Goal: Transaction & Acquisition: Purchase product/service

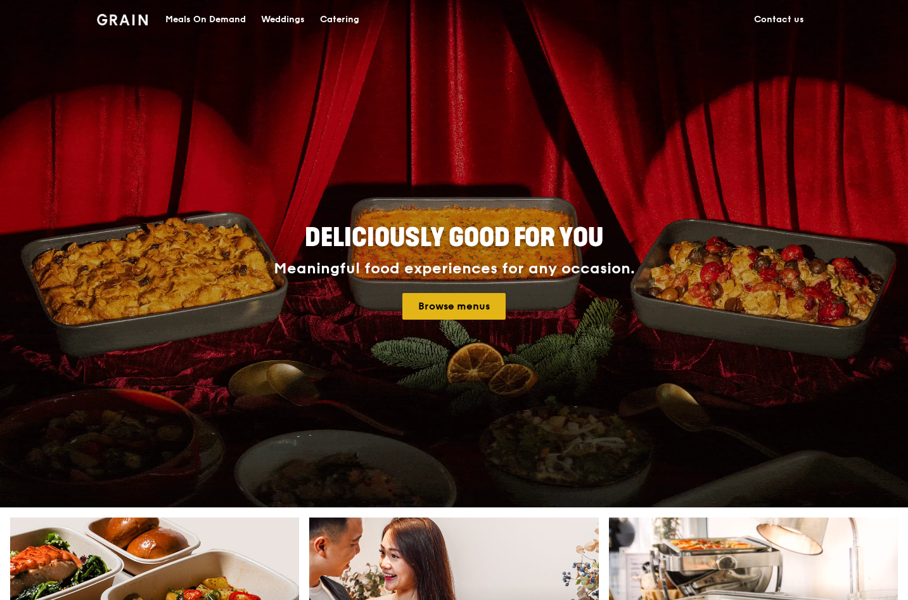
click at [472, 314] on link "Browse menus" at bounding box center [453, 306] width 103 height 27
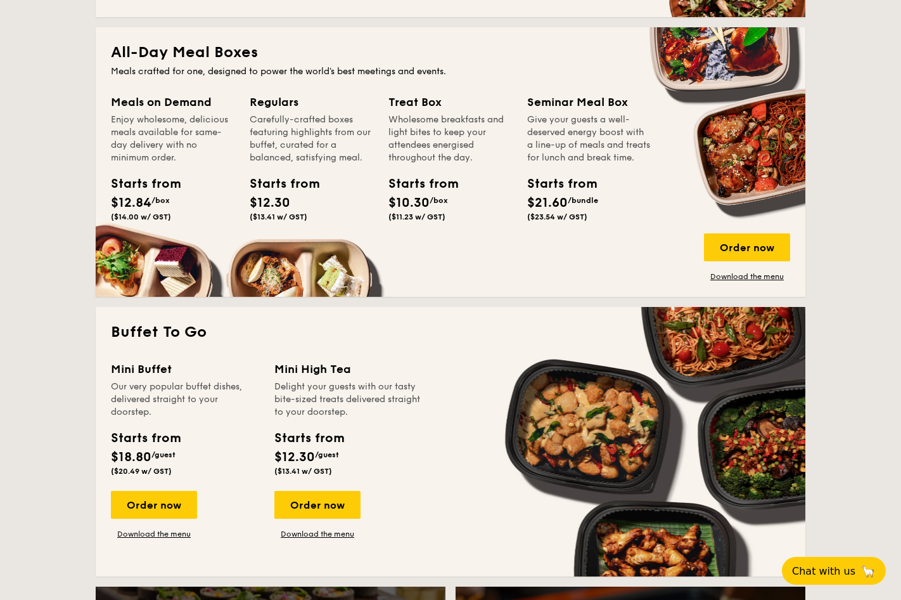
scroll to position [826, 0]
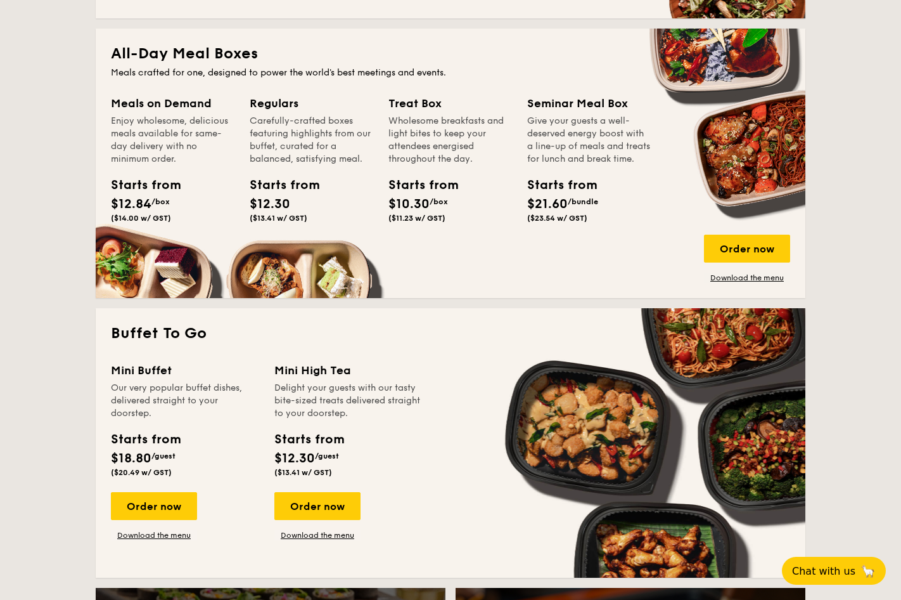
click at [162, 105] on div "Meals on Demand" at bounding box center [173, 103] width 124 height 18
click at [742, 245] on div "Order now" at bounding box center [747, 249] width 86 height 28
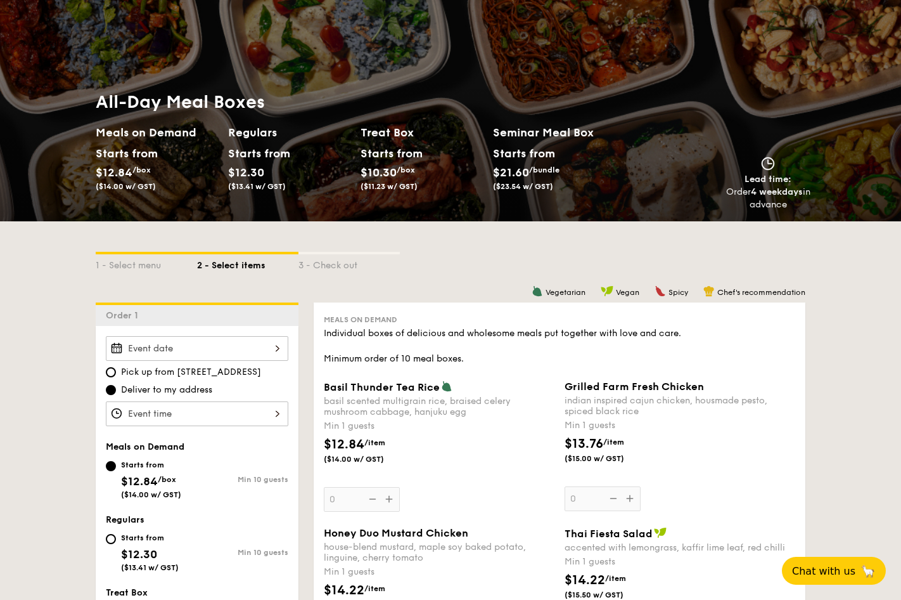
scroll to position [58, 0]
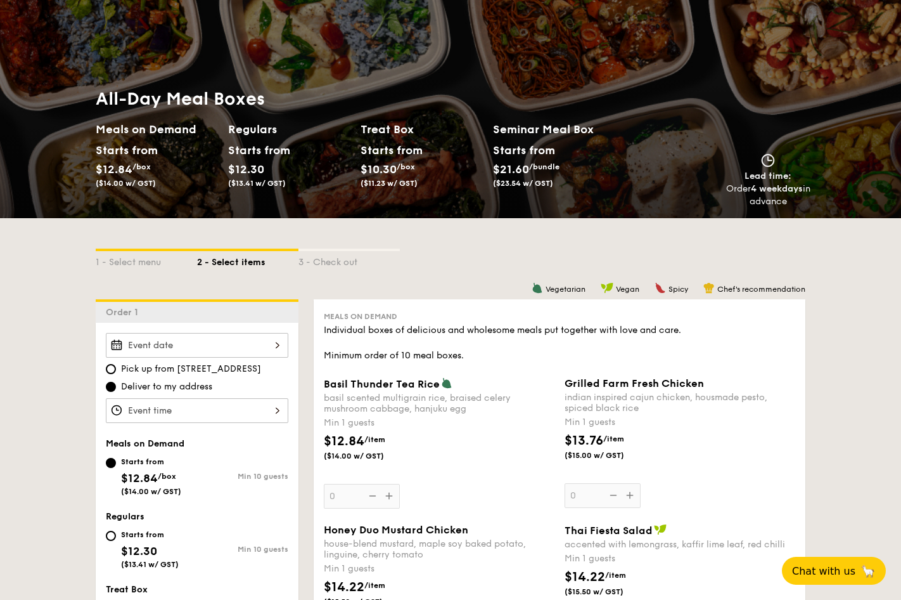
click at [215, 348] on div at bounding box center [197, 345] width 183 height 25
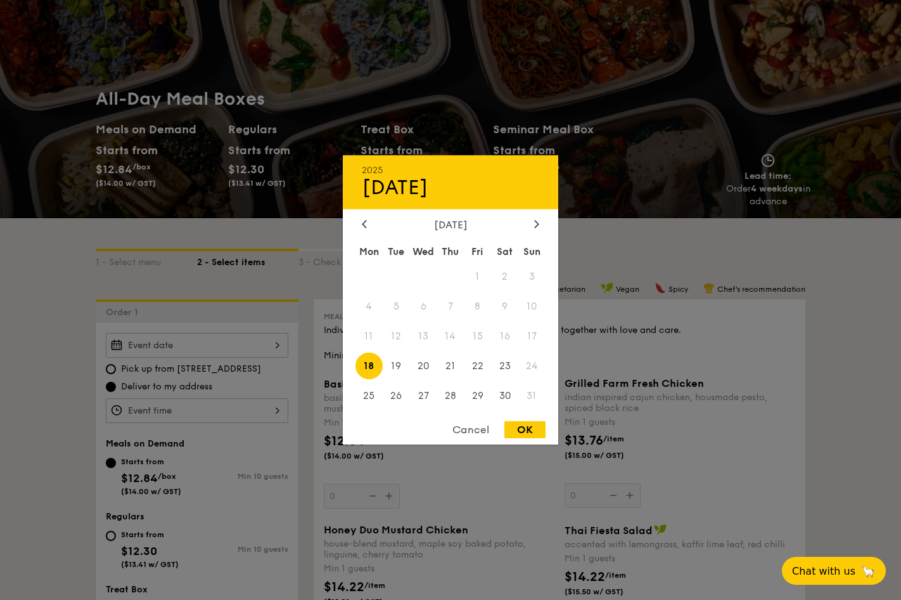
click at [365, 363] on span "18" at bounding box center [369, 365] width 27 height 27
click at [241, 405] on div at bounding box center [450, 300] width 901 height 600
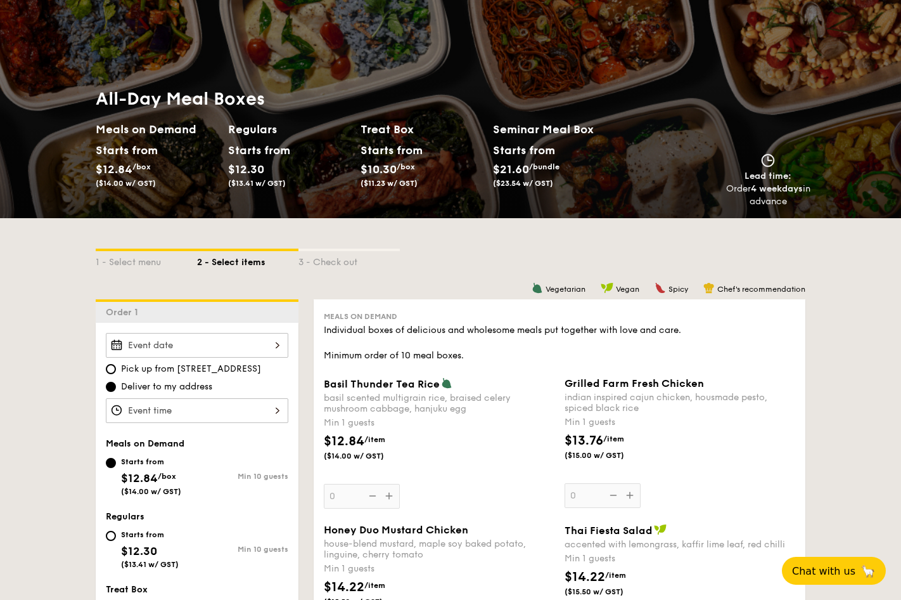
click at [212, 409] on div at bounding box center [197, 410] width 183 height 25
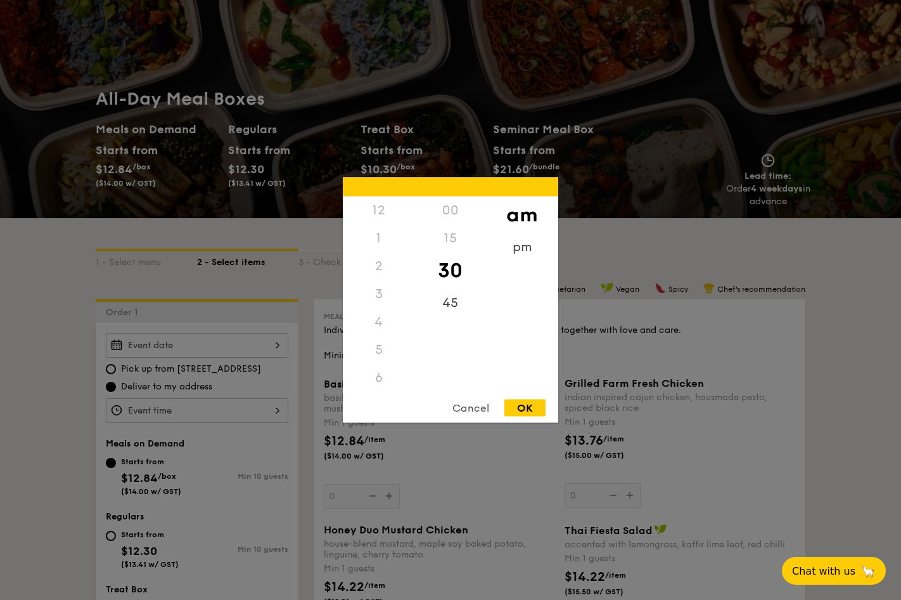
scroll to position [139, 0]
drag, startPoint x: 377, startPoint y: 320, endPoint x: 377, endPoint y: 298, distance: 22.2
click at [377, 298] on div "12 1 2 3 4 5 6 7 8 9 10 11" at bounding box center [379, 292] width 72 height 193
click at [376, 386] on div "11" at bounding box center [379, 391] width 72 height 37
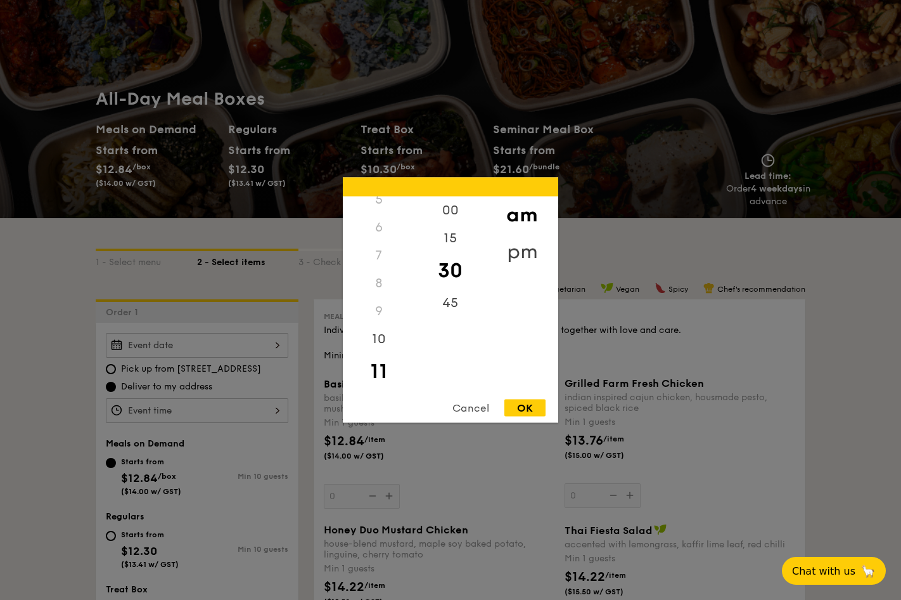
click at [515, 250] on div "pm" at bounding box center [522, 251] width 72 height 37
click at [526, 209] on div "am" at bounding box center [522, 214] width 72 height 37
click at [522, 250] on div "pm" at bounding box center [522, 251] width 72 height 37
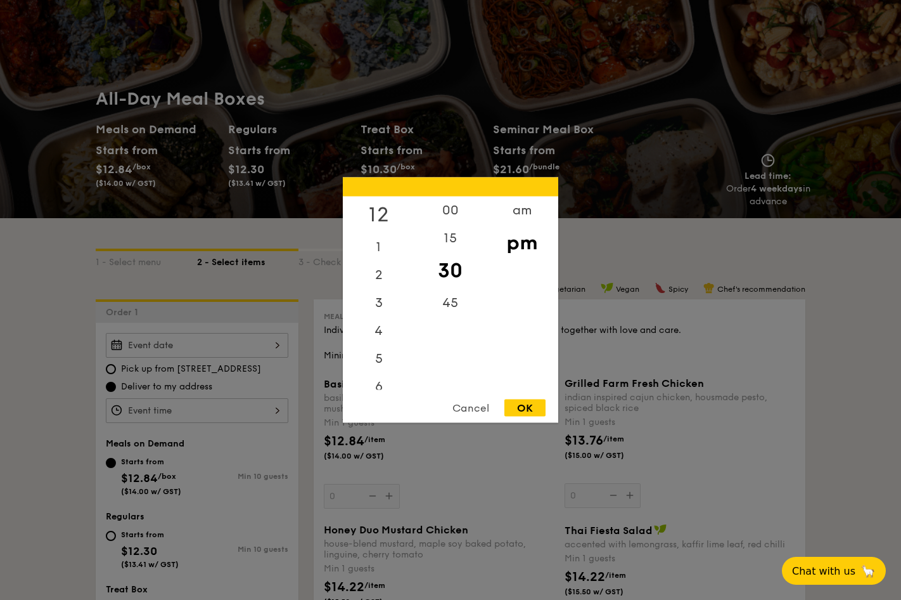
click at [378, 214] on div "12" at bounding box center [379, 214] width 72 height 37
click at [454, 211] on div "00" at bounding box center [450, 214] width 72 height 37
click at [529, 408] on div "OK" at bounding box center [524, 407] width 41 height 17
type input "12:00PM"
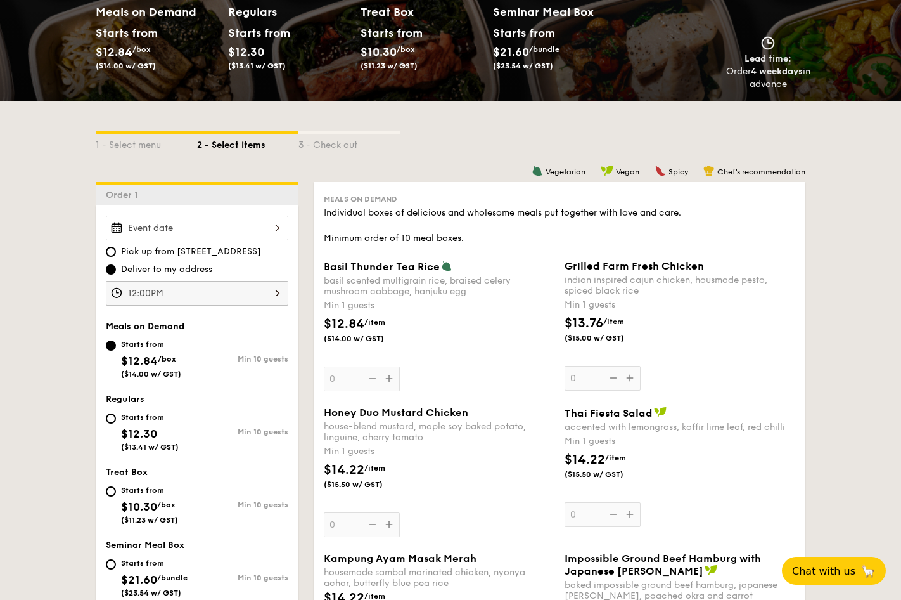
scroll to position [175, 0]
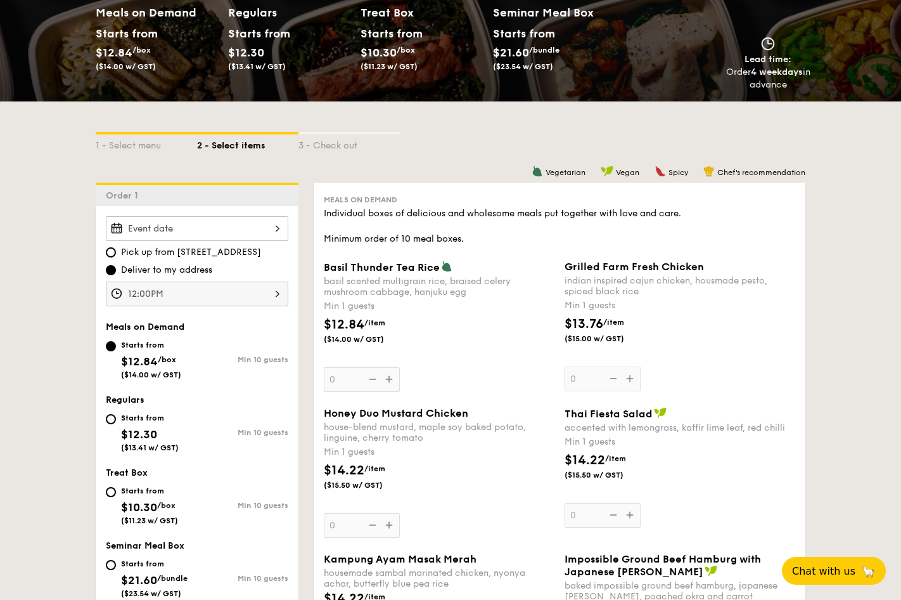
click at [393, 382] on div "Basil Thunder Tea Rice basil scented multigrain rice, braised celery mushroom c…" at bounding box center [439, 325] width 231 height 131
click at [393, 382] on input "0" at bounding box center [362, 379] width 76 height 25
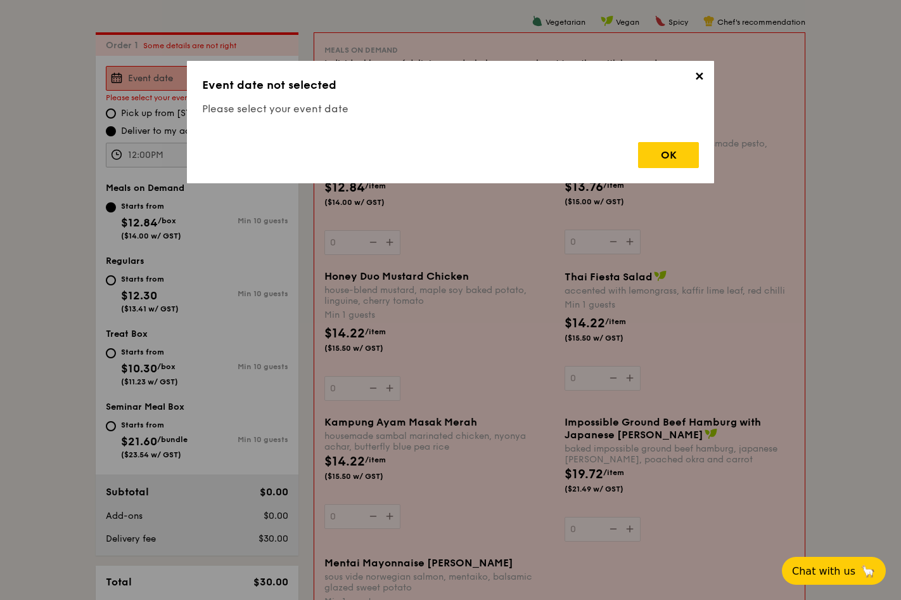
scroll to position [338, 0]
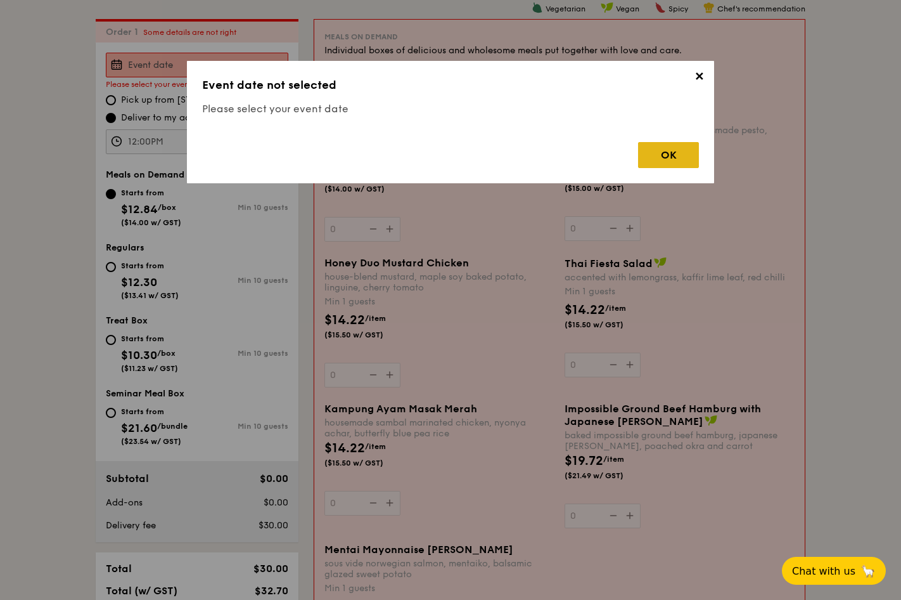
click at [650, 153] on div "OK" at bounding box center [668, 155] width 61 height 26
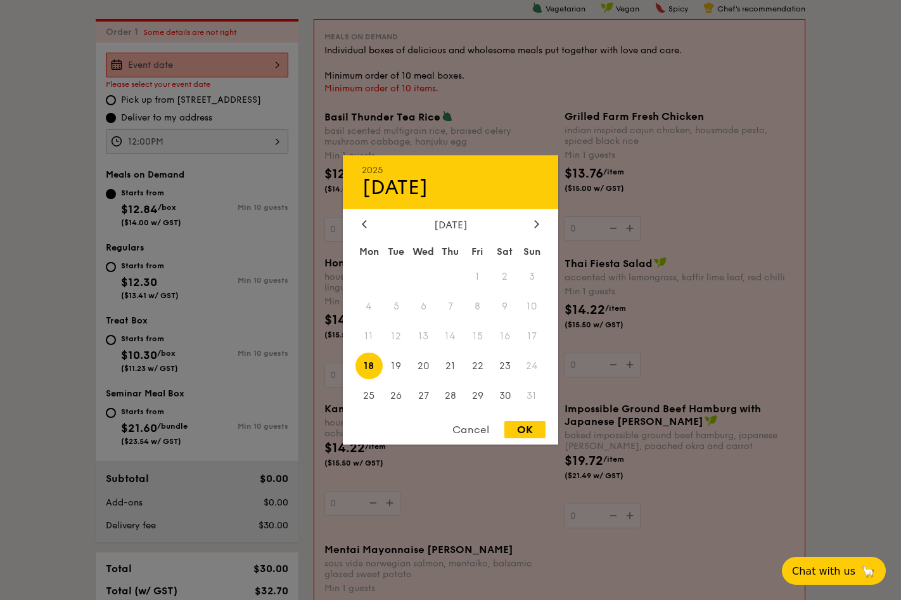
click at [236, 69] on div "2025 Aug 18 August 2025 Mon Tue Wed Thu Fri Sat Sun 1 2 3 4 5 6 7 8 9 10 11 12 …" at bounding box center [197, 65] width 183 height 25
click at [368, 375] on span "18" at bounding box center [369, 365] width 27 height 27
click at [527, 431] on div "OK" at bounding box center [524, 429] width 41 height 17
type input "Aug 18, 2025"
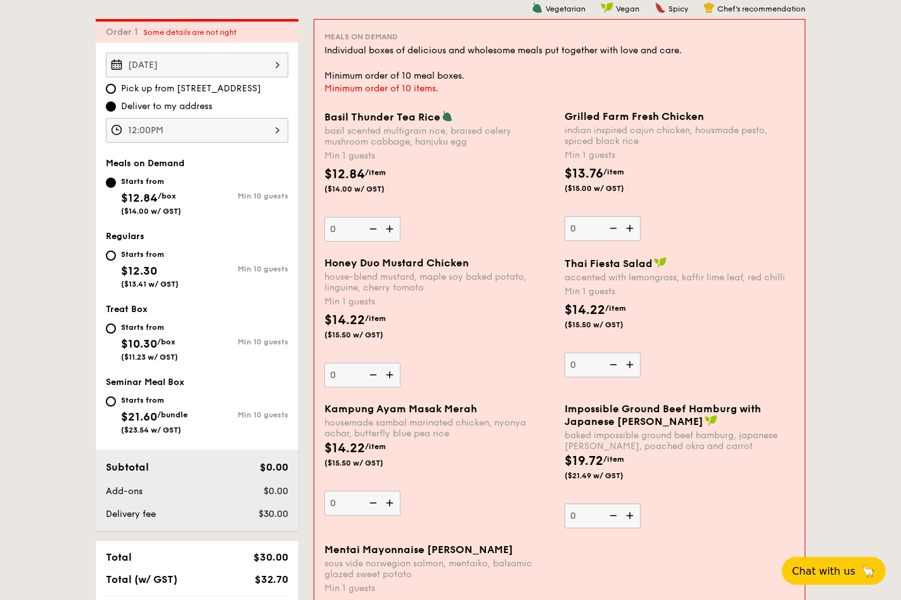
click at [630, 229] on img at bounding box center [631, 228] width 19 height 24
click at [630, 229] on input "0" at bounding box center [603, 228] width 76 height 25
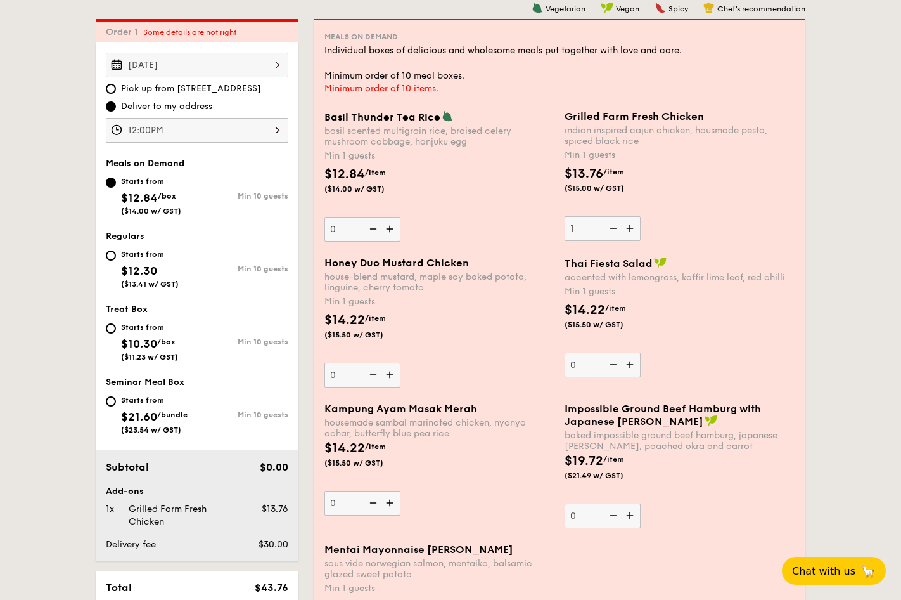
click at [630, 229] on img at bounding box center [631, 228] width 19 height 24
click at [630, 229] on input "1" at bounding box center [603, 228] width 76 height 25
type input "2"
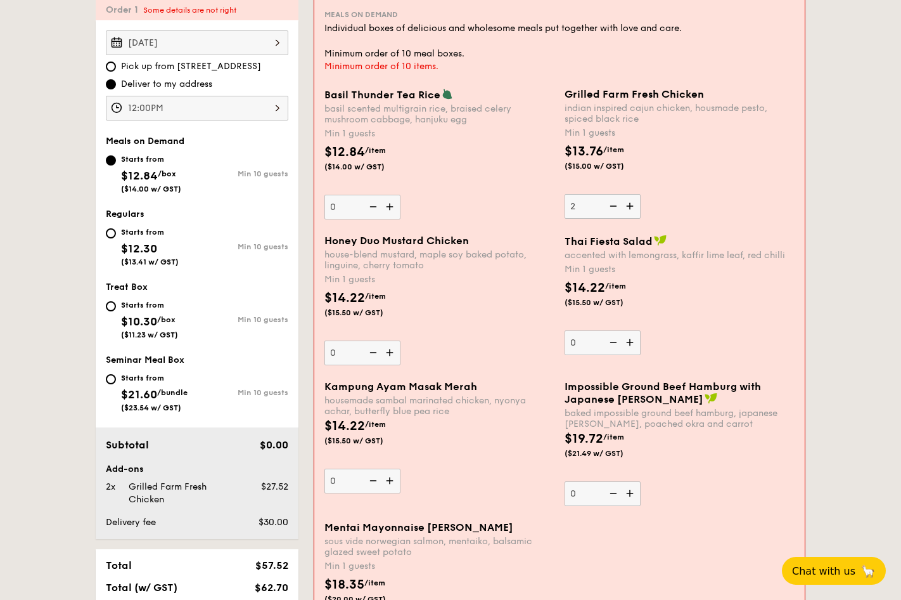
scroll to position [364, 0]
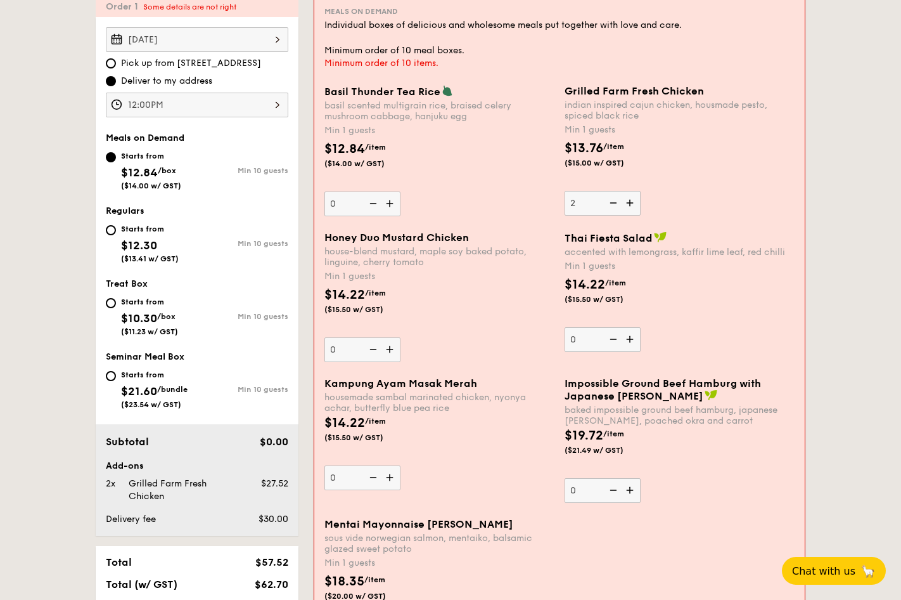
click at [390, 350] on img at bounding box center [391, 349] width 19 height 24
click at [390, 350] on input "0" at bounding box center [363, 349] width 76 height 25
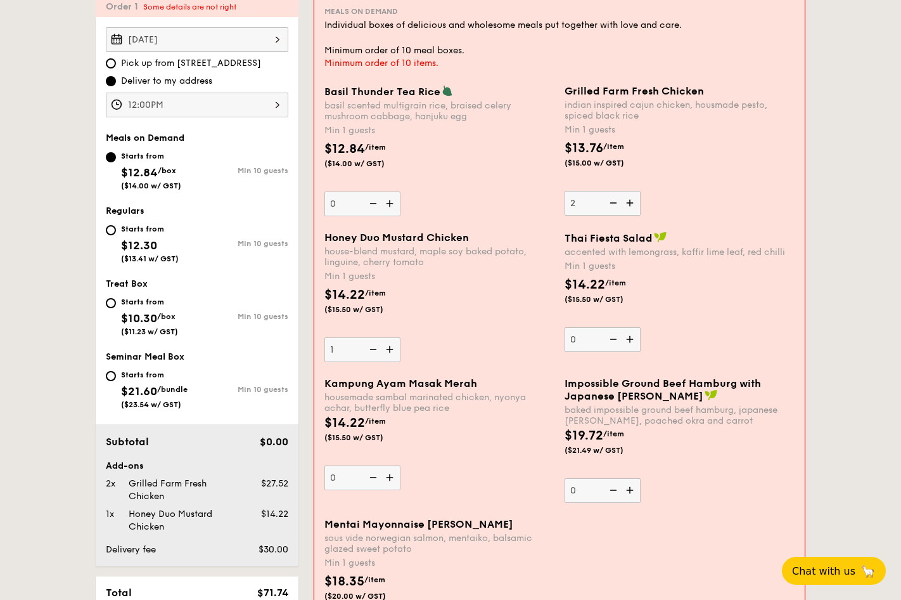
click at [390, 350] on img at bounding box center [391, 349] width 19 height 24
click at [390, 350] on input "1" at bounding box center [363, 349] width 76 height 25
type input "2"
click at [388, 478] on img at bounding box center [391, 477] width 19 height 24
click at [388, 478] on input "0" at bounding box center [363, 477] width 76 height 25
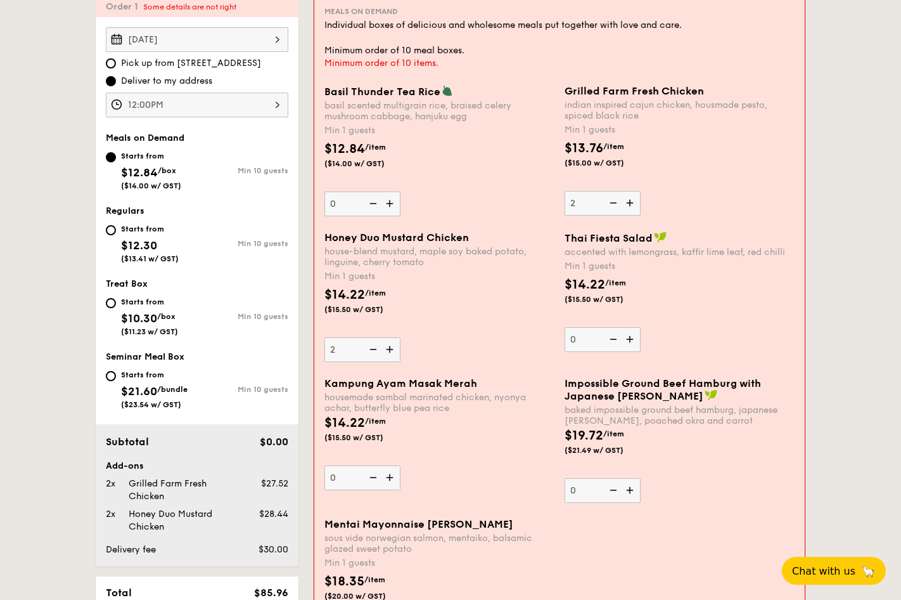
type input "1"
click at [387, 202] on img at bounding box center [391, 203] width 19 height 24
click at [387, 202] on input "0" at bounding box center [363, 203] width 76 height 25
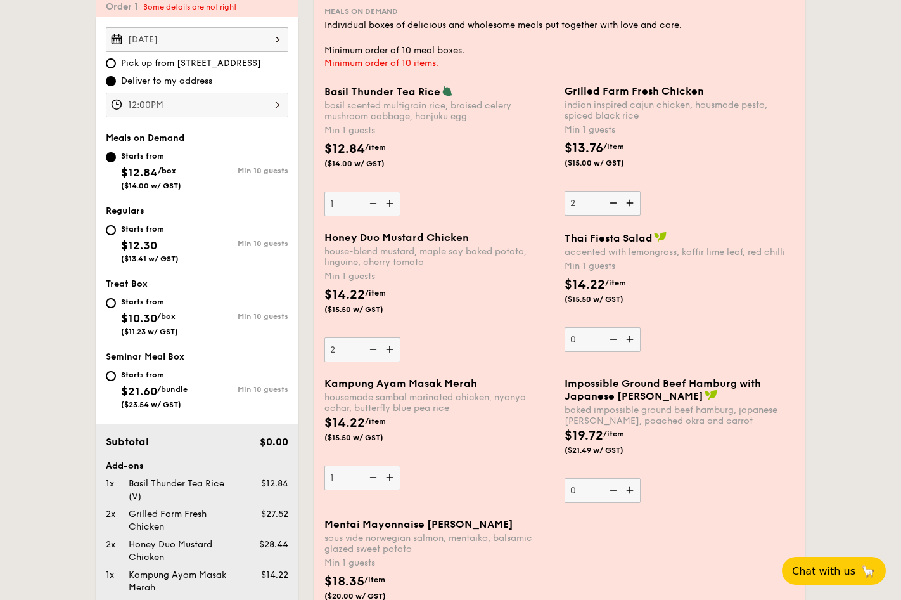
click at [387, 202] on img at bounding box center [391, 203] width 19 height 24
click at [387, 202] on input "1" at bounding box center [363, 203] width 76 height 25
click at [371, 203] on img at bounding box center [372, 203] width 19 height 24
click at [371, 203] on input "2" at bounding box center [363, 203] width 76 height 25
click at [371, 203] on img at bounding box center [372, 203] width 19 height 24
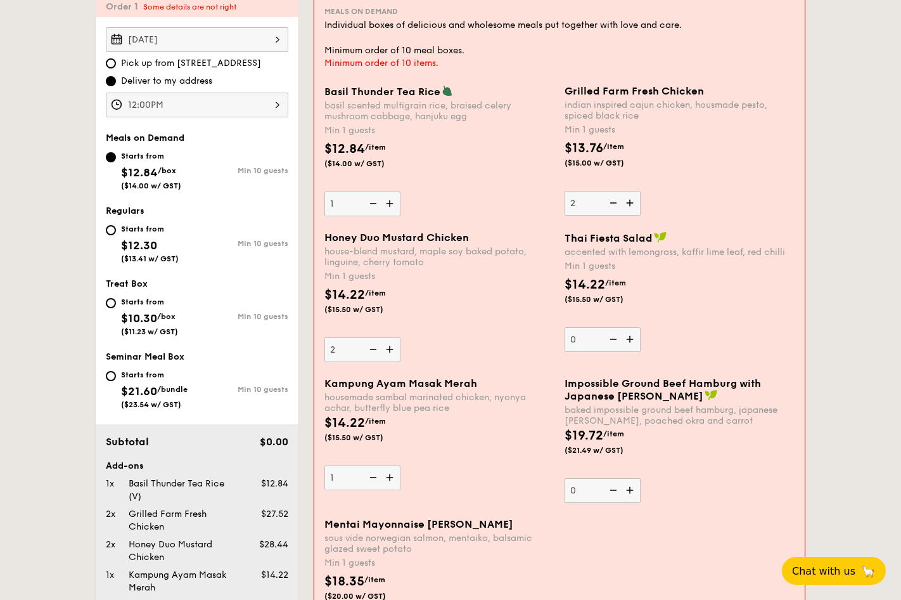
click at [371, 203] on input "1" at bounding box center [363, 203] width 76 height 25
type input "0"
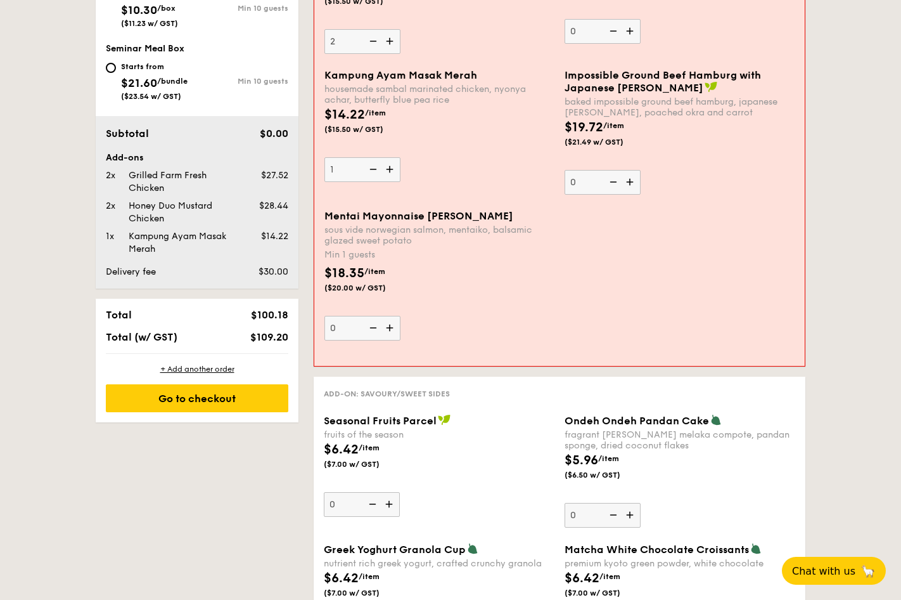
scroll to position [671, 0]
click at [389, 329] on img at bounding box center [391, 328] width 19 height 24
click at [389, 329] on input "0" at bounding box center [363, 328] width 76 height 25
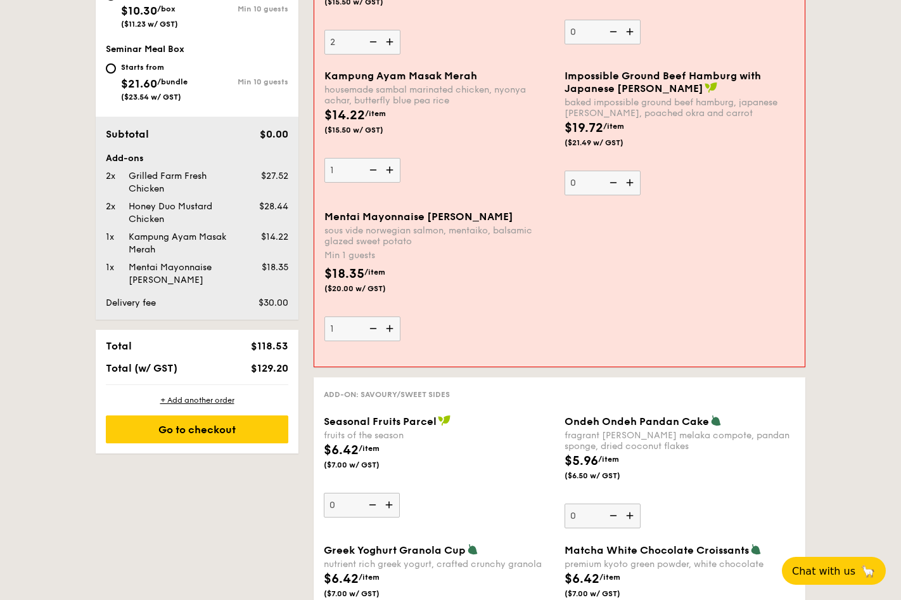
click at [389, 329] on img at bounding box center [391, 328] width 19 height 24
click at [389, 329] on input "1" at bounding box center [363, 328] width 76 height 25
click at [389, 329] on img at bounding box center [391, 328] width 19 height 24
click at [389, 329] on input "2" at bounding box center [363, 328] width 76 height 25
click at [389, 329] on img at bounding box center [391, 328] width 19 height 24
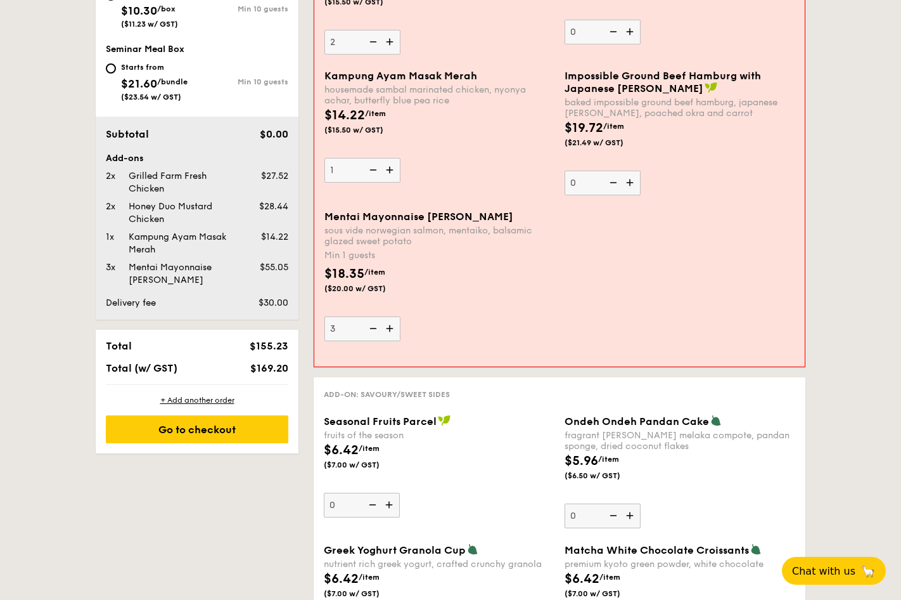
click at [389, 329] on input "3" at bounding box center [363, 328] width 76 height 25
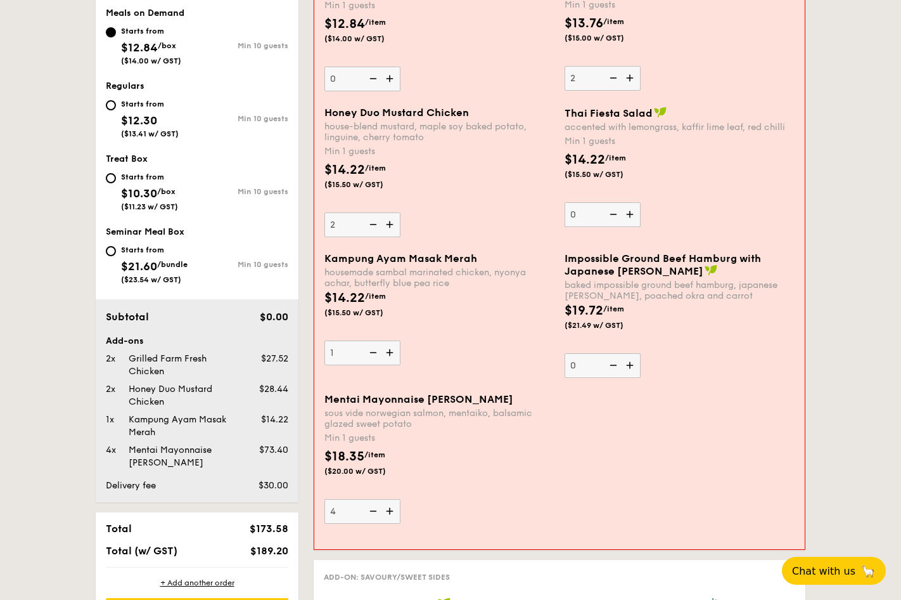
scroll to position [490, 0]
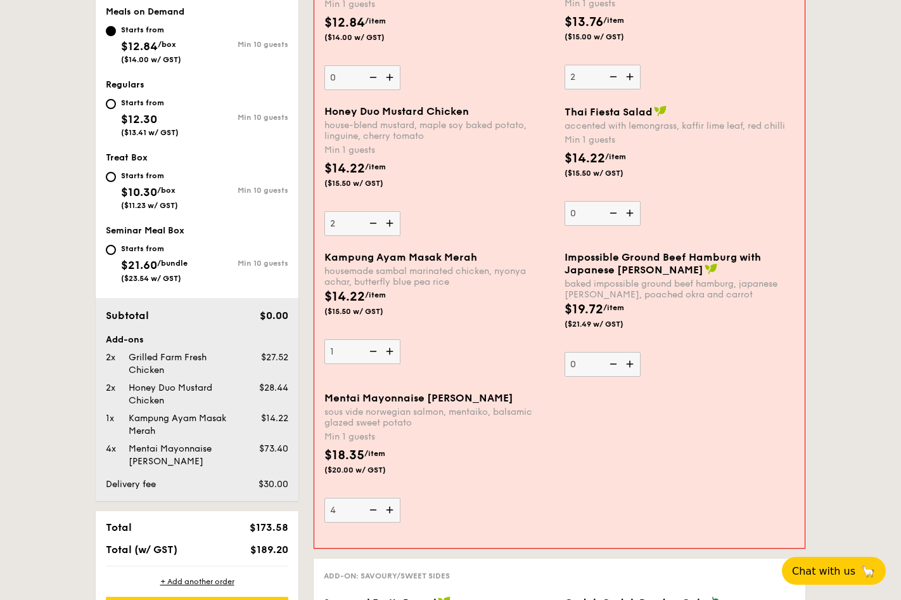
click at [390, 510] on img at bounding box center [391, 510] width 19 height 24
click at [390, 510] on input "4" at bounding box center [363, 510] width 76 height 25
type input "5"
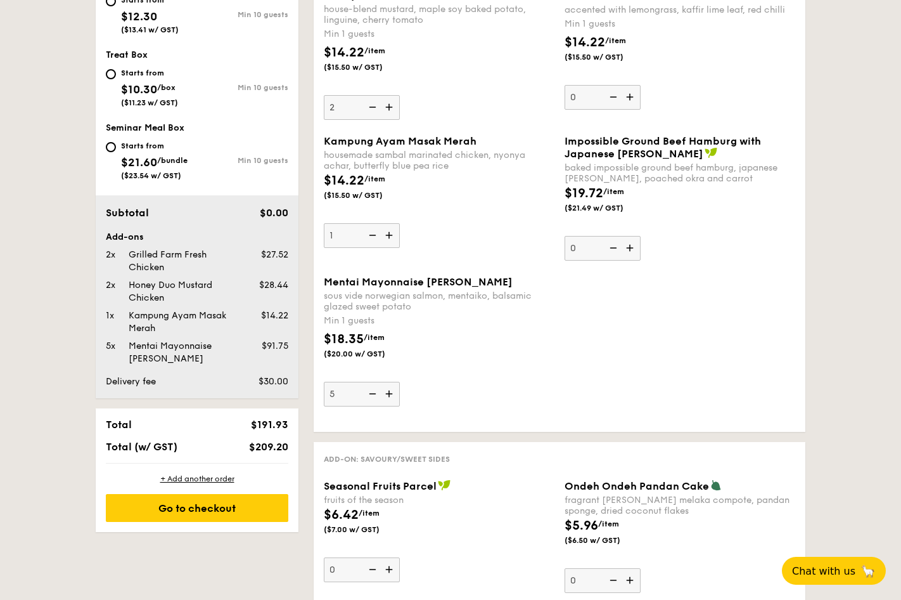
scroll to position [599, 0]
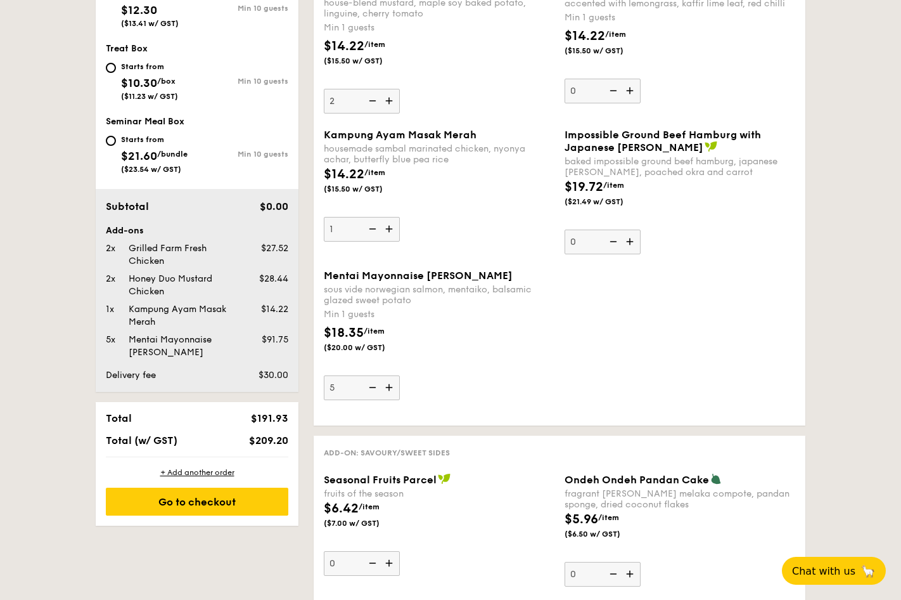
click at [390, 230] on img at bounding box center [390, 229] width 19 height 24
click at [390, 230] on input "1" at bounding box center [362, 229] width 76 height 25
type input "2"
click at [375, 385] on img at bounding box center [371, 387] width 19 height 24
click at [375, 385] on input "5" at bounding box center [362, 387] width 76 height 25
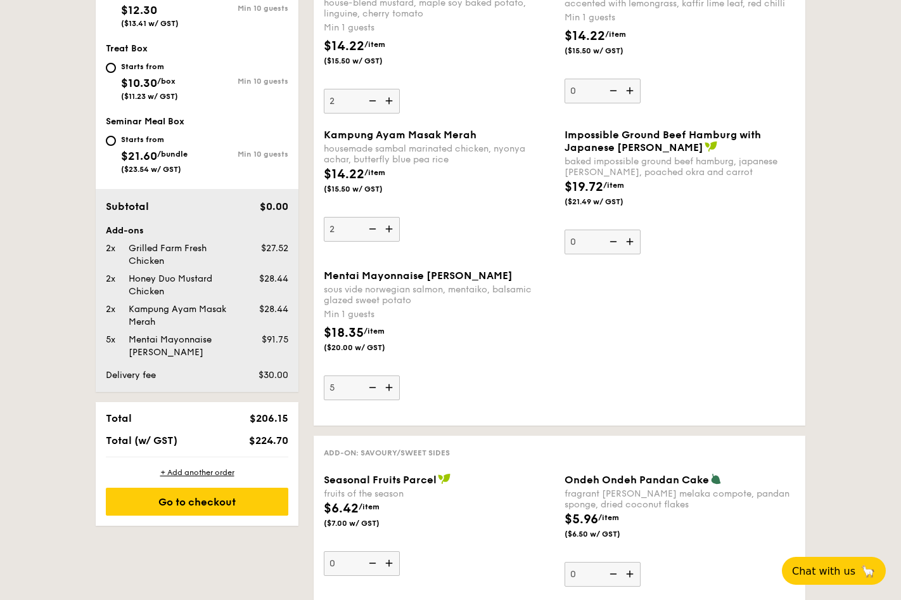
type input "4"
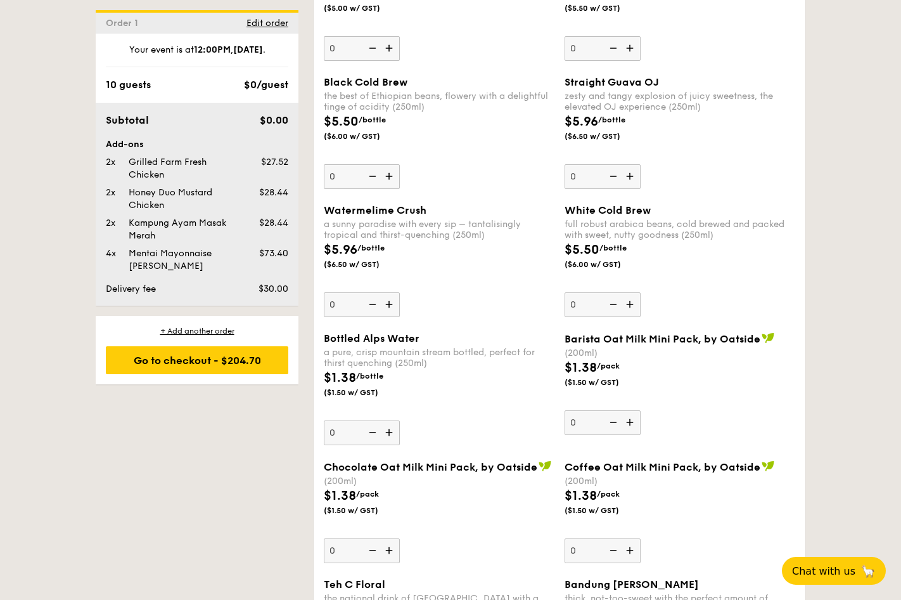
scroll to position [1941, 0]
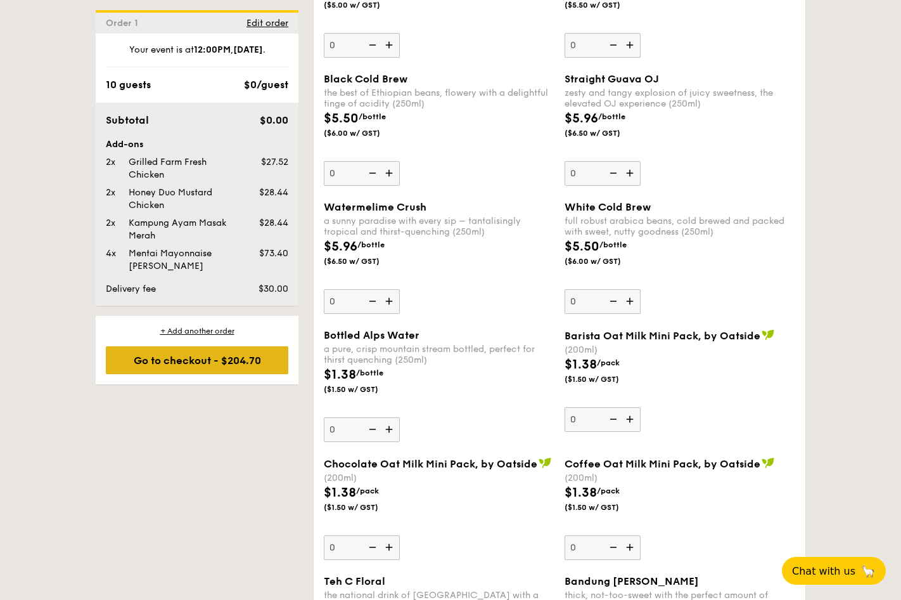
click at [181, 357] on div "Go to checkout - $204.70" at bounding box center [197, 360] width 183 height 28
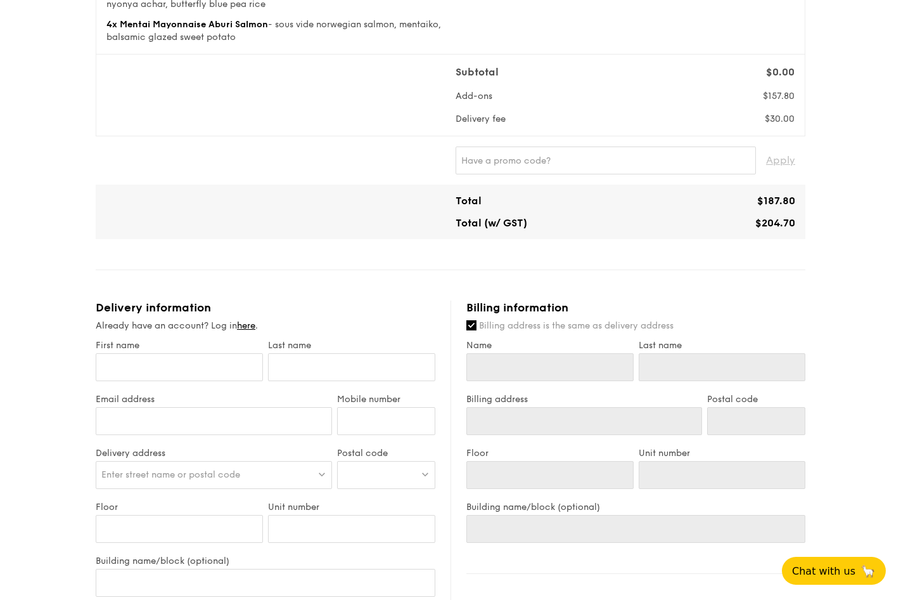
scroll to position [285, 0]
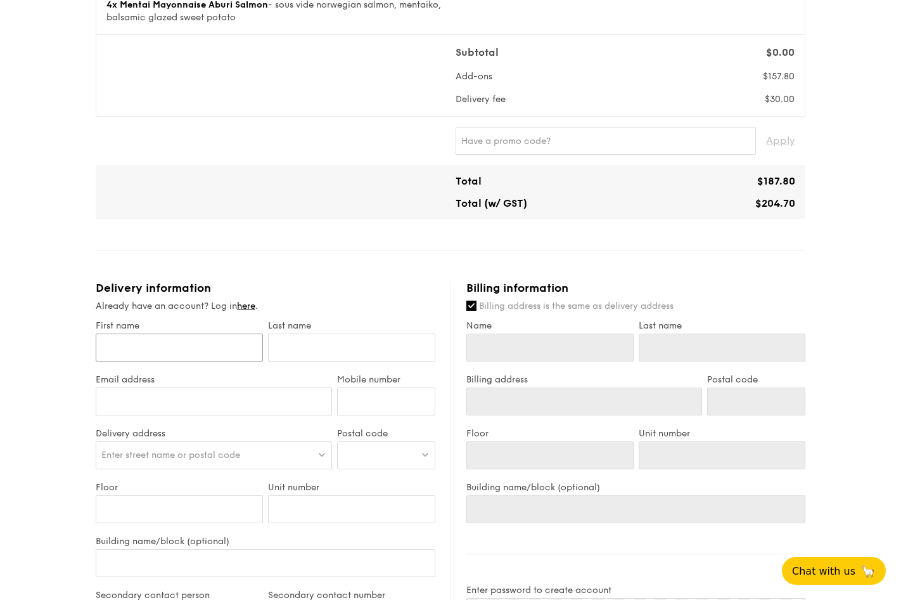
type input "A"
type input "Ad"
type input "Adr"
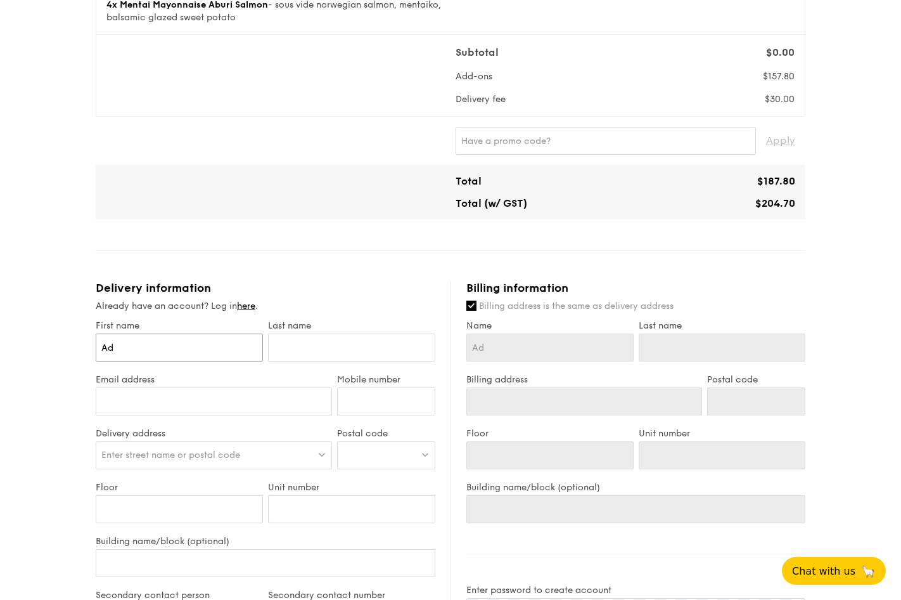
type input "Adr"
type input "Adri"
type input "Adria"
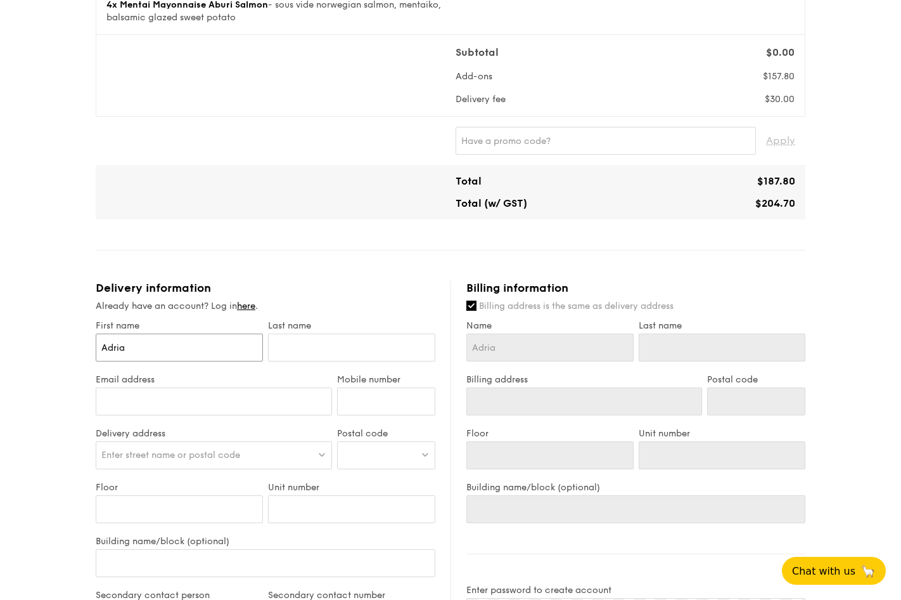
type input "Adrian"
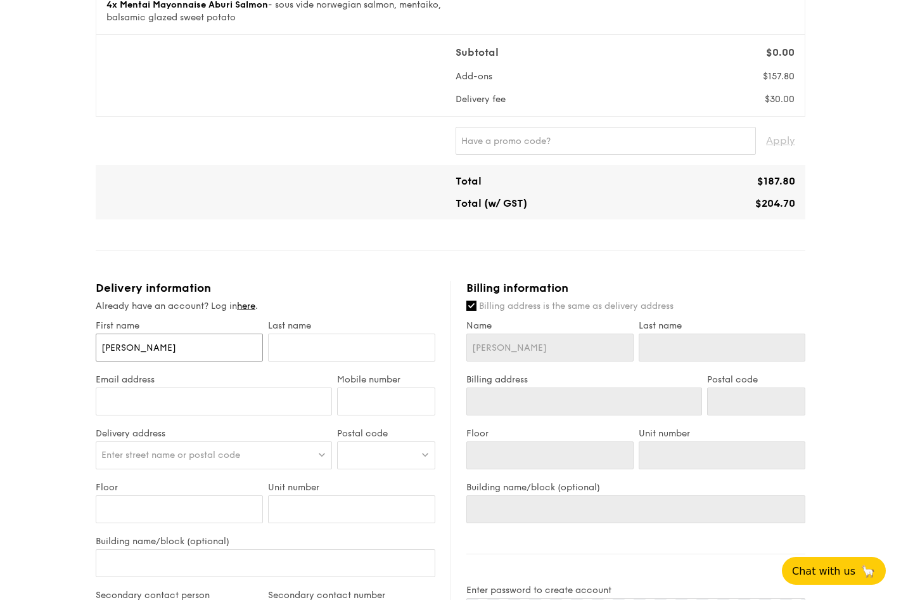
type input "Adrian"
type input "L"
type input "Li"
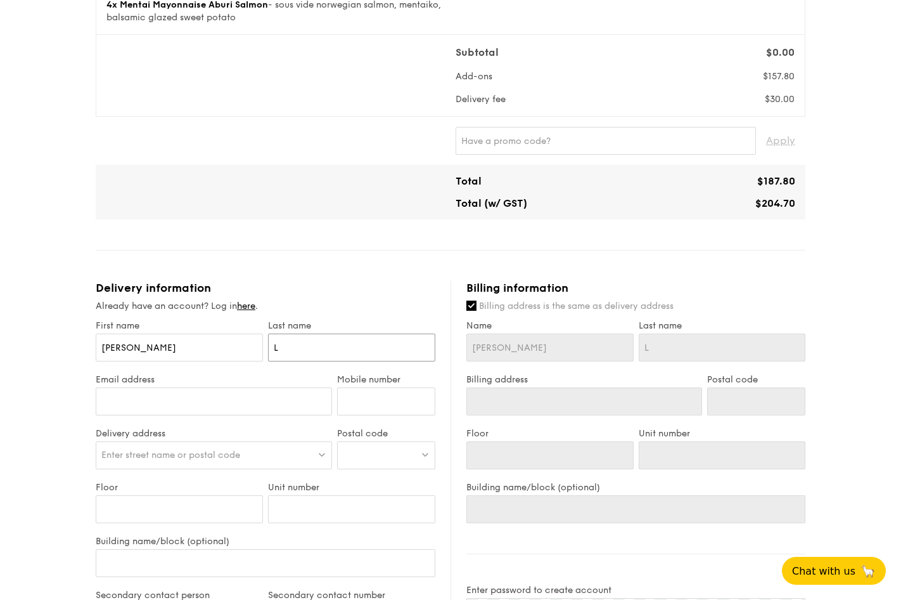
type input "Li"
type input "Lim"
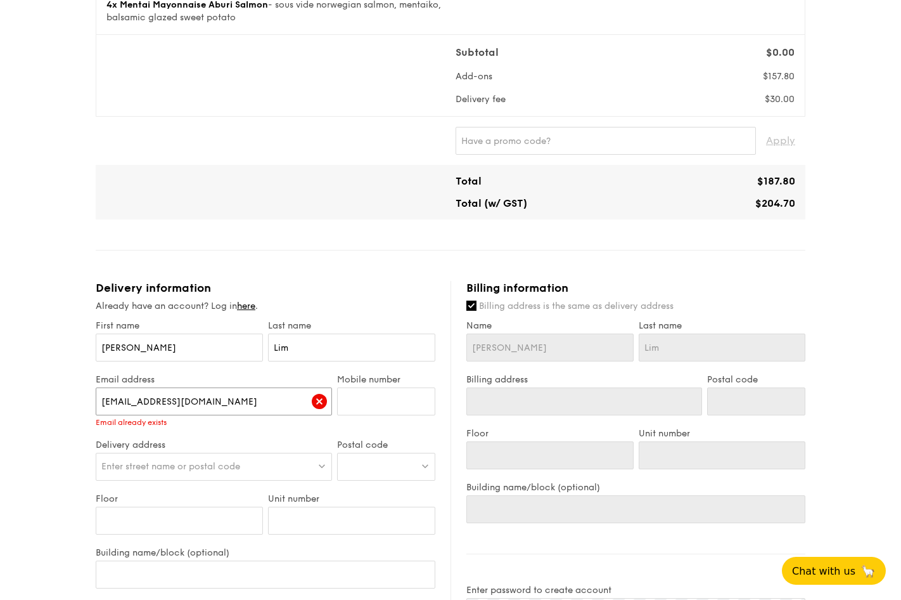
type input "btadrian@mac.com"
click at [357, 409] on input "Mobile number" at bounding box center [386, 401] width 98 height 28
type input "97475547"
click at [218, 472] on div "Enter street name or postal code" at bounding box center [214, 467] width 236 height 28
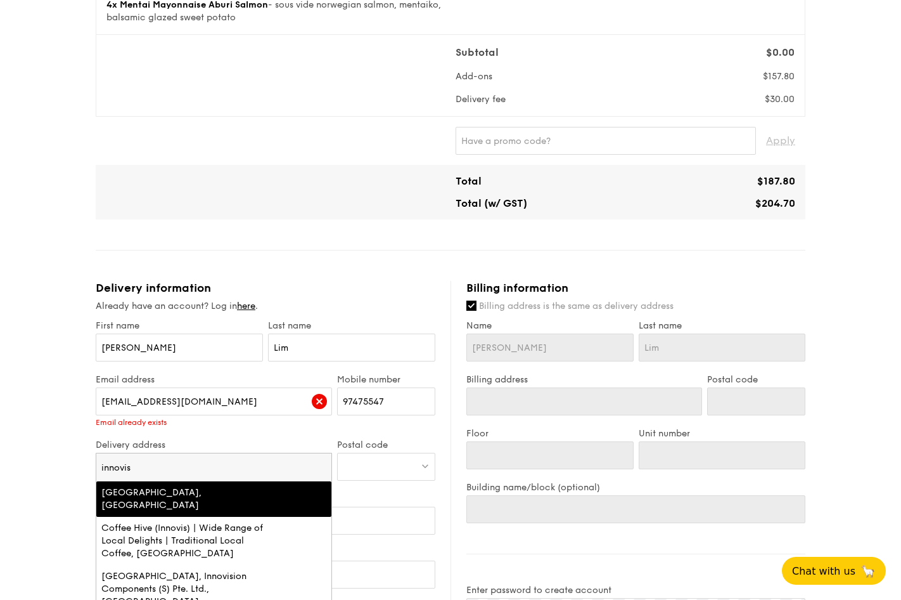
type input "innovis"
click at [163, 496] on div "Fusionopolis Way, Innovis, Singapore" at bounding box center [185, 498] width 169 height 25
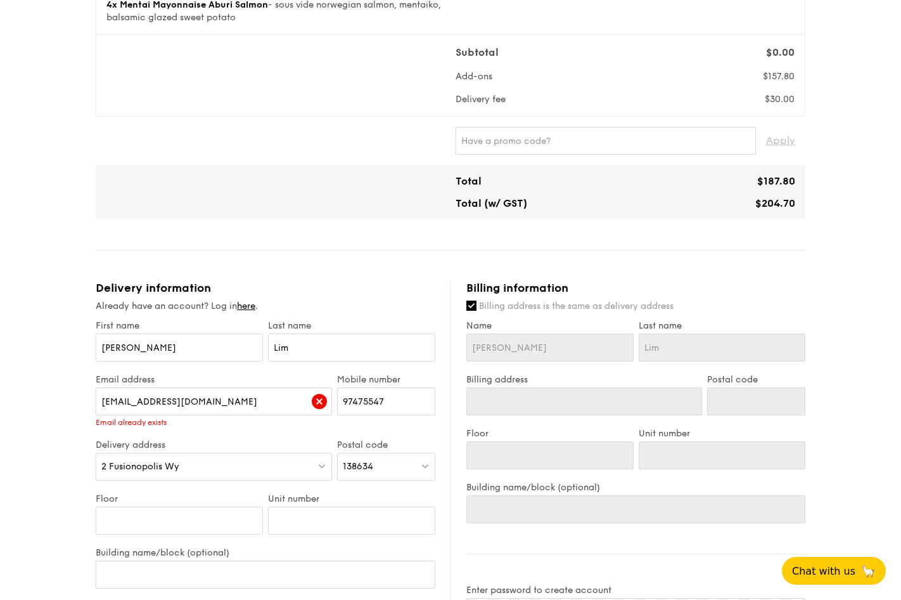
type input "2 Fusionopolis Wy"
type input "138634"
type input "l"
type input "lo"
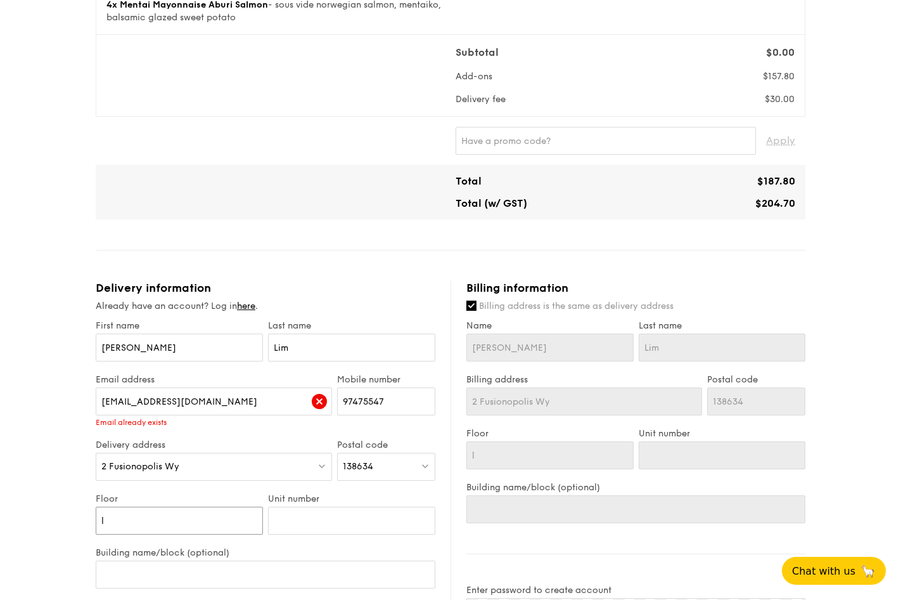
type input "lo"
type input "lob"
type input "lobb"
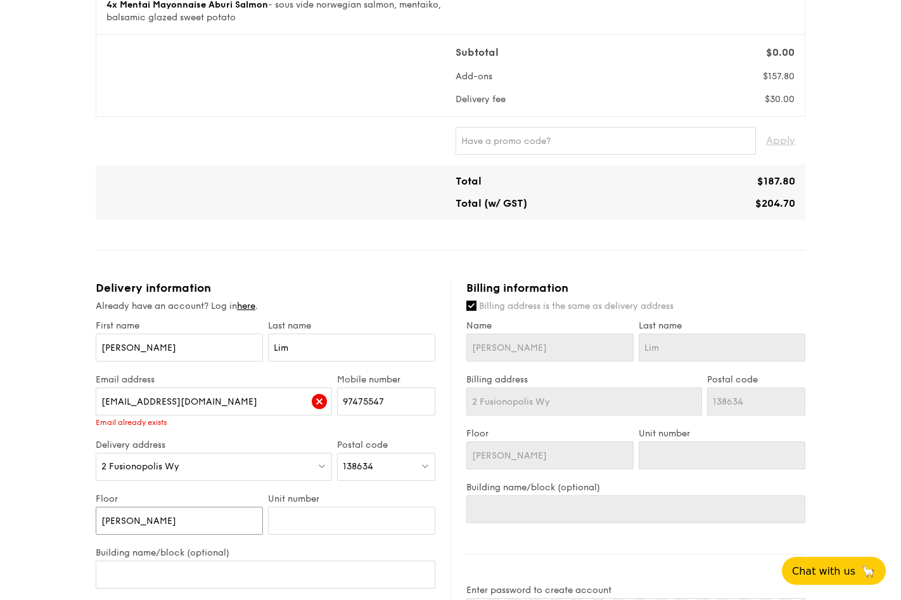
type input "lobby"
type input "0"
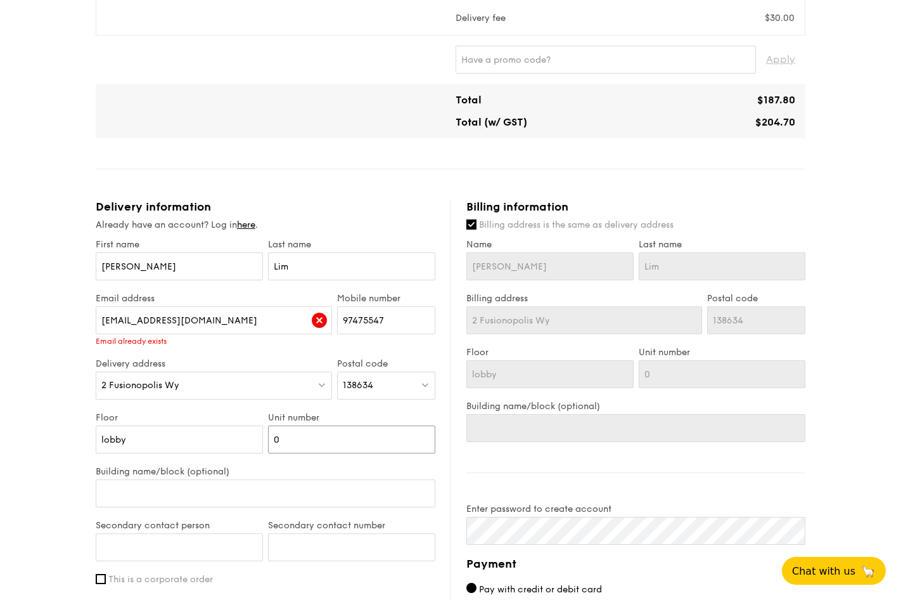
scroll to position [373, 0]
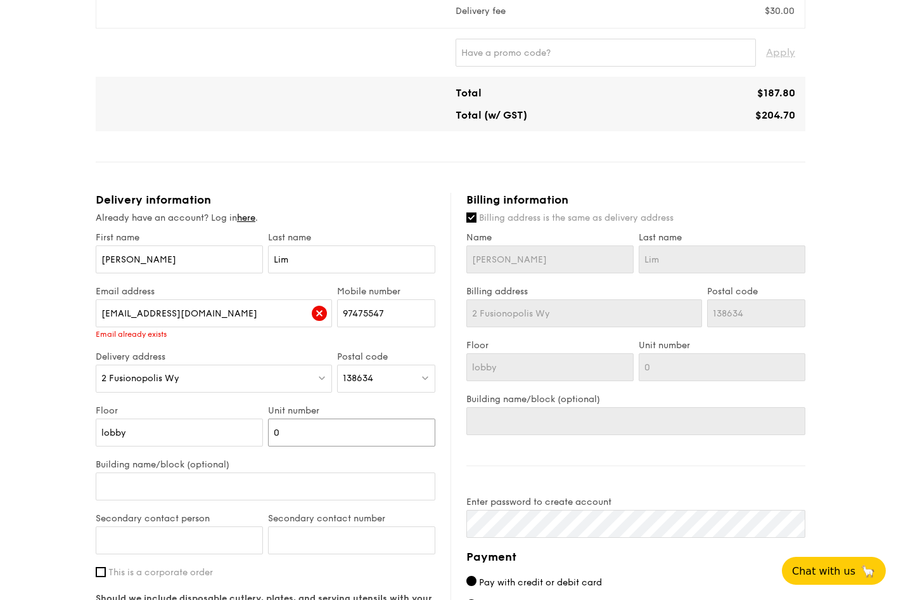
type input "0"
type input "L"
type input "Lo"
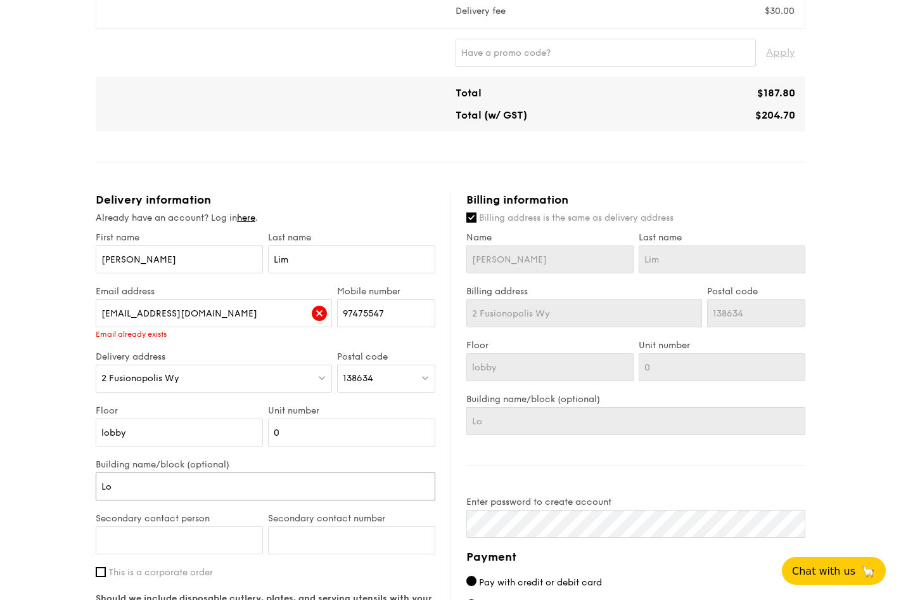
type input "Lob"
type input "Lobb"
type input "Lob"
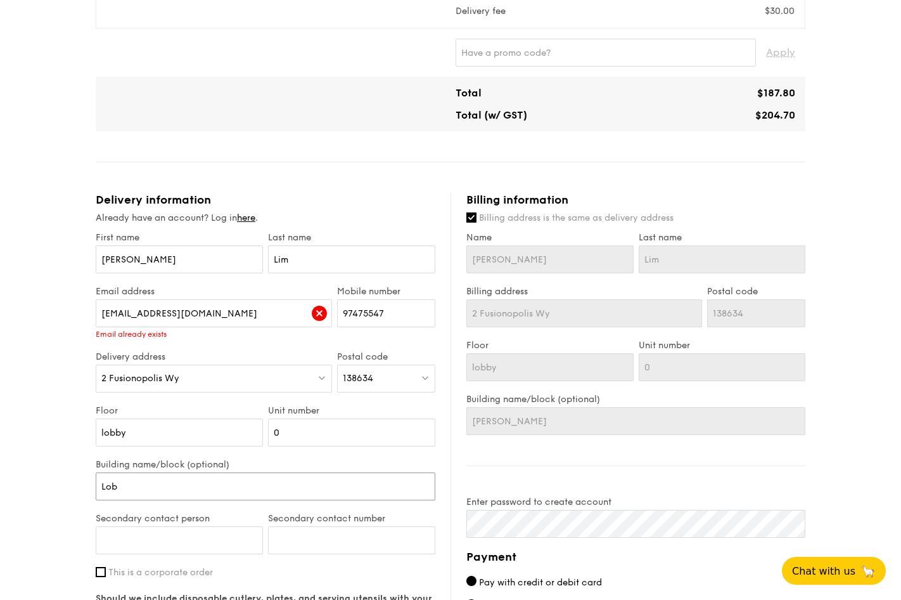
type input "Lob"
type input "Lo"
type input "L"
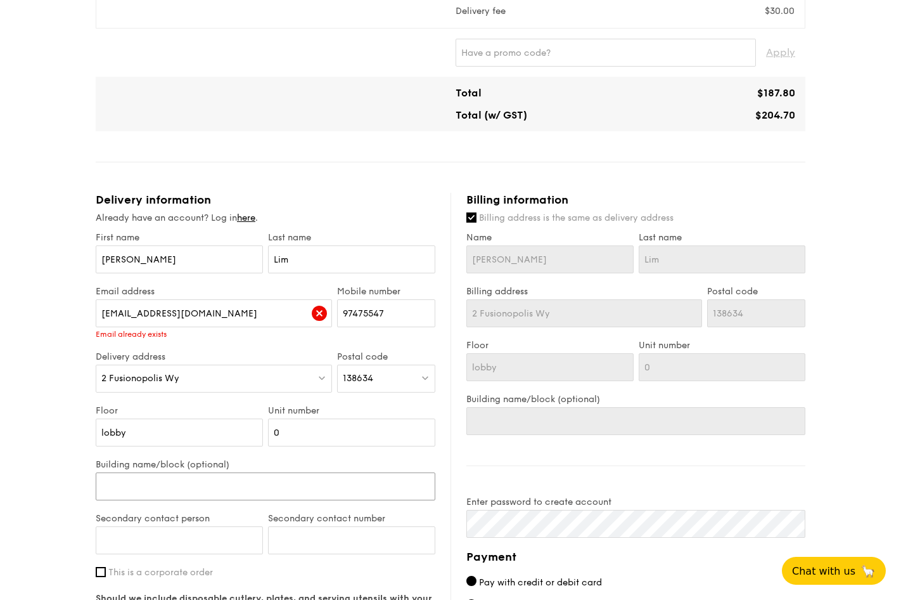
type input "I"
type input "In"
type input "Inn"
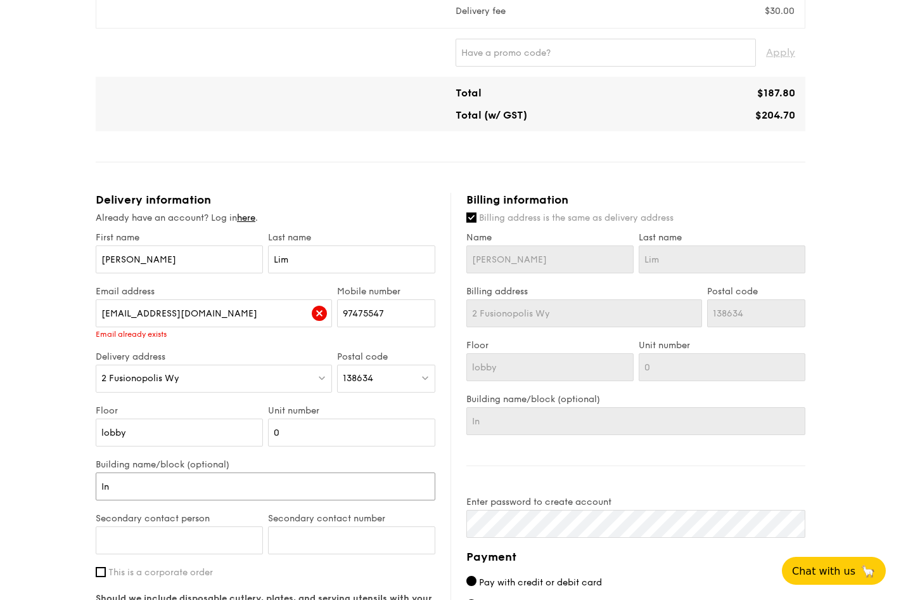
type input "Inn"
type input "Inno"
type input "Innov"
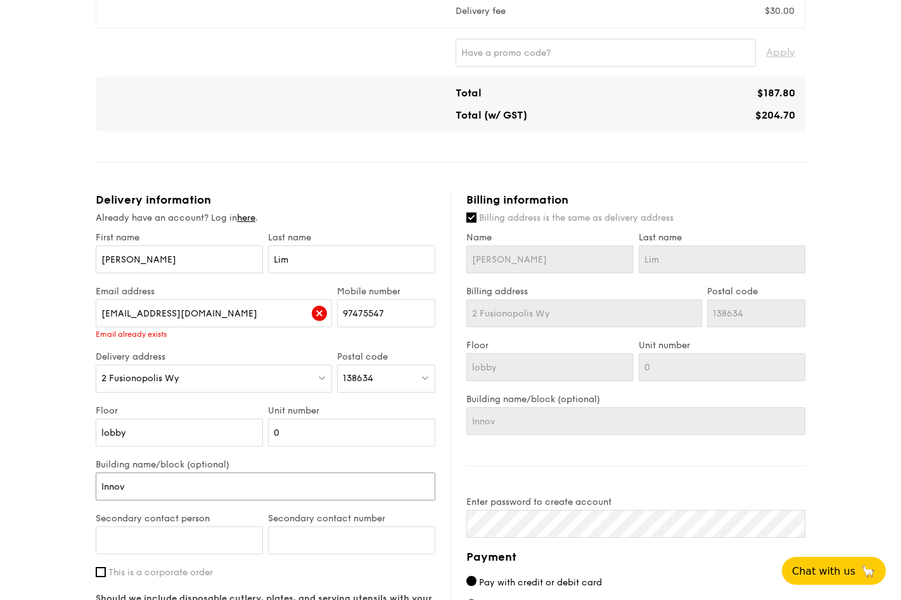
type input "Innovi"
type input "Innovis"
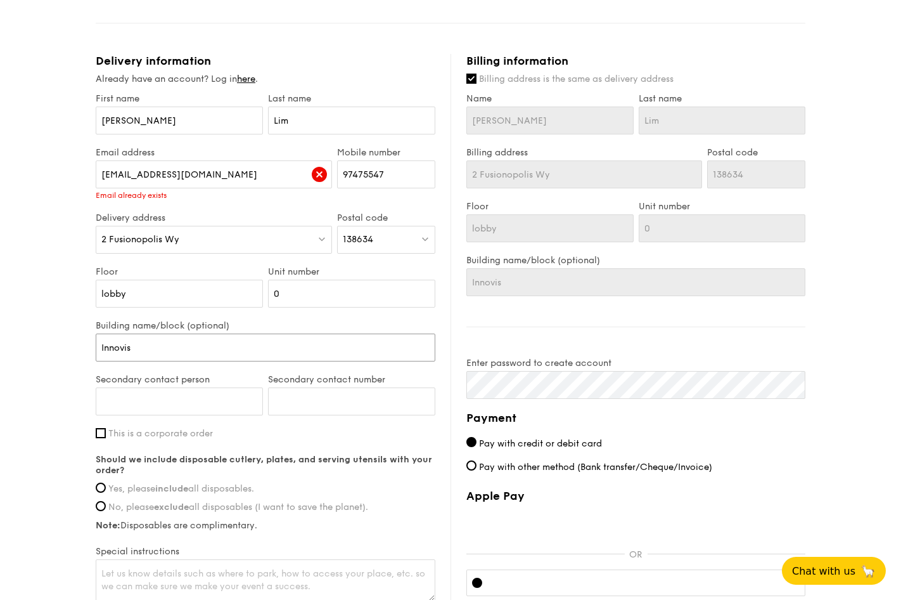
scroll to position [533, 0]
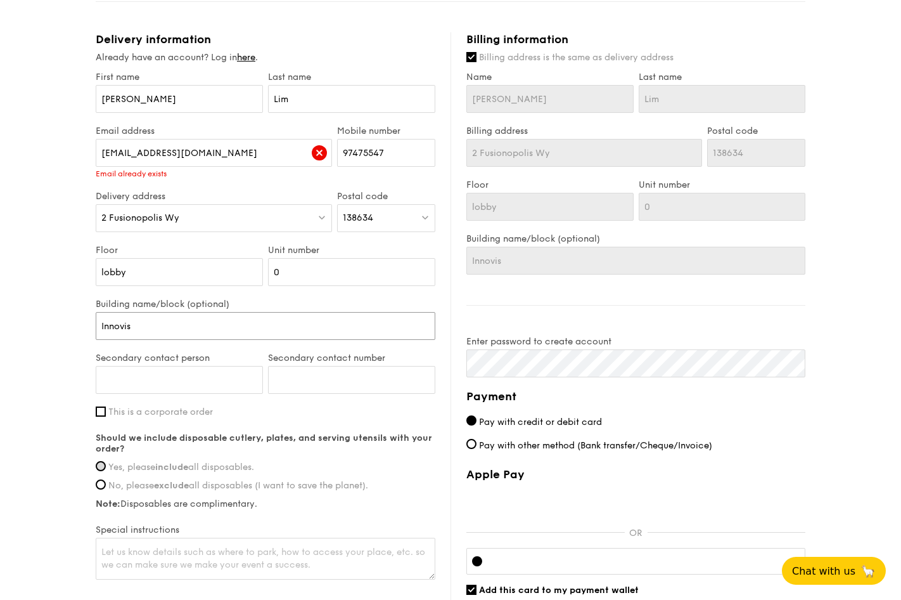
type input "Innovis"
click at [100, 466] on input "Yes, please include all disposables." at bounding box center [101, 466] width 10 height 10
radio input "true"
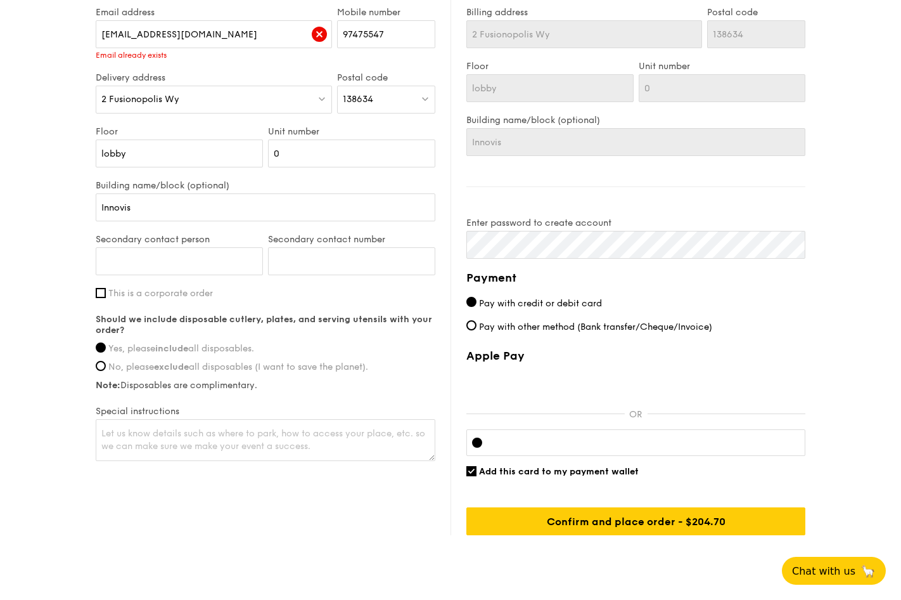
scroll to position [657, 0]
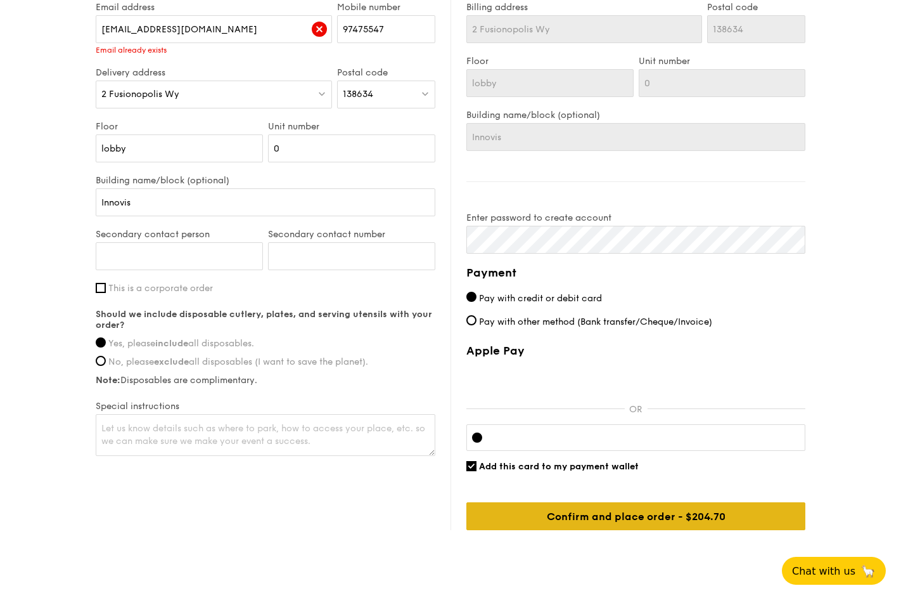
click at [657, 520] on input "Confirm and place order - $204.70" at bounding box center [635, 516] width 339 height 28
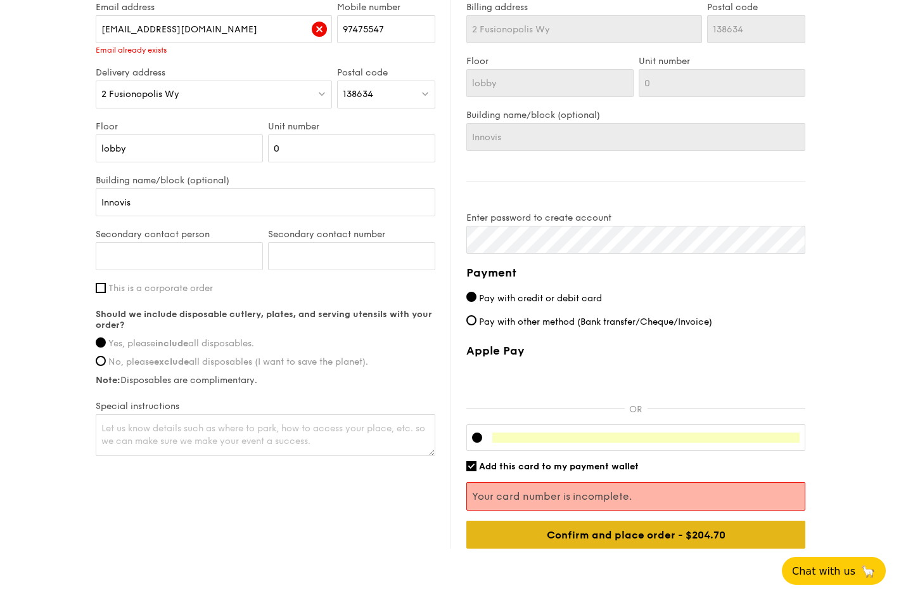
click at [668, 538] on input "Confirm and place order - $204.70" at bounding box center [635, 534] width 339 height 28
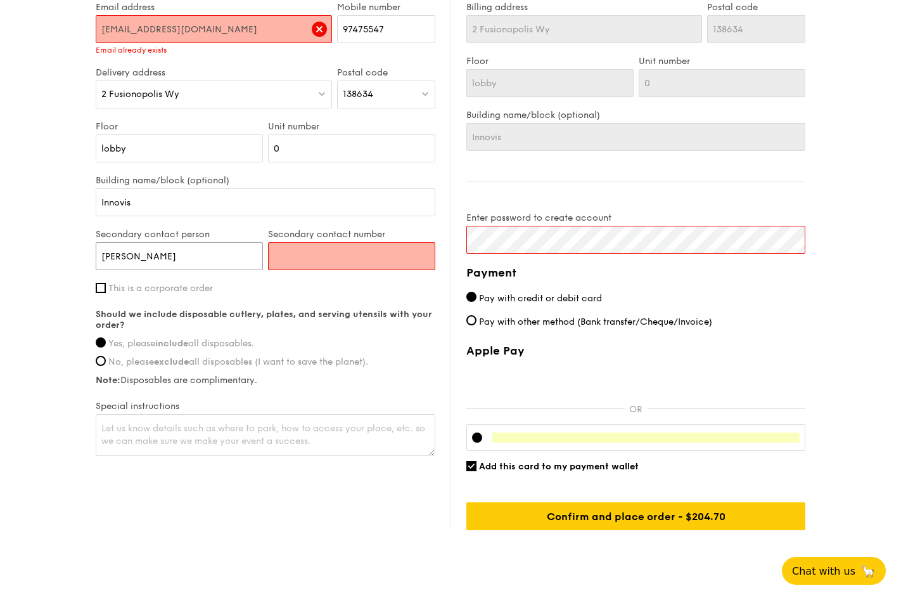
type input "Adrian"
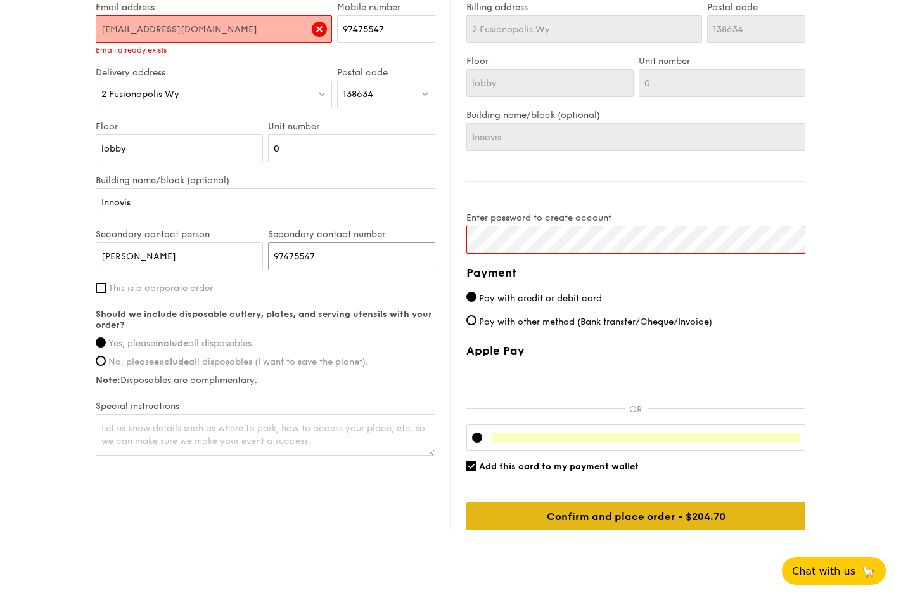
type input "97475547"
click at [624, 512] on input "Confirm and place order - $204.70" at bounding box center [635, 516] width 339 height 28
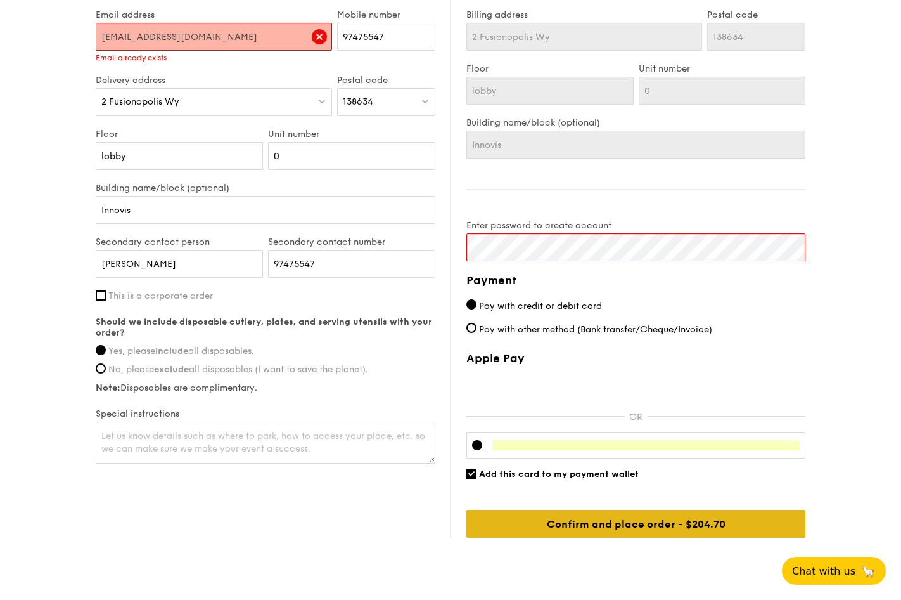
scroll to position [648, 0]
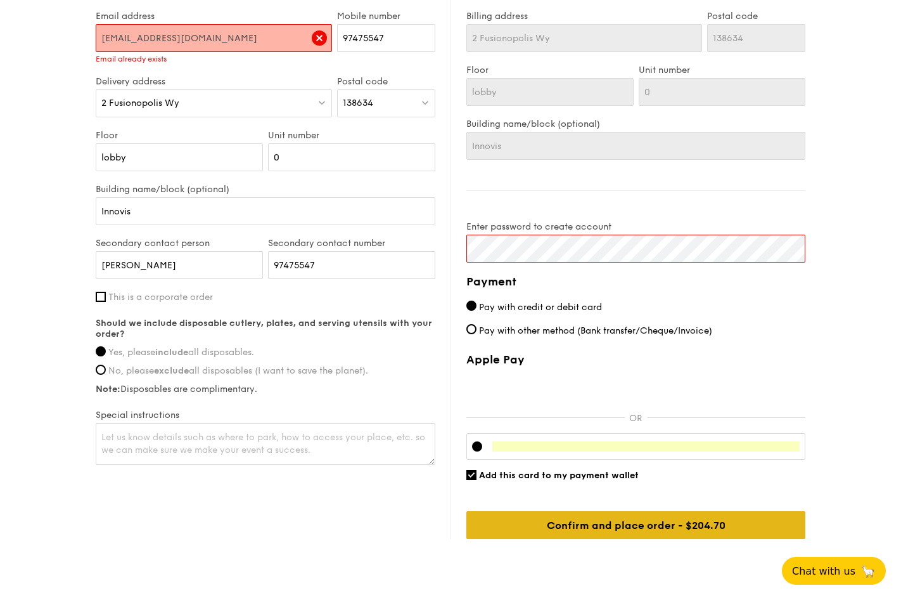
click at [607, 524] on input "Confirm and place order - $204.70" at bounding box center [635, 525] width 339 height 28
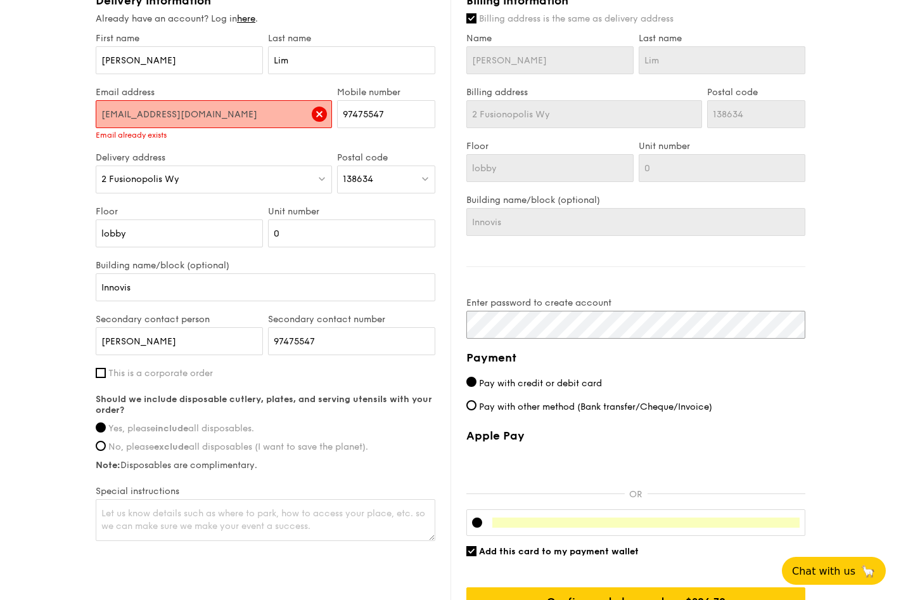
scroll to position [604, 0]
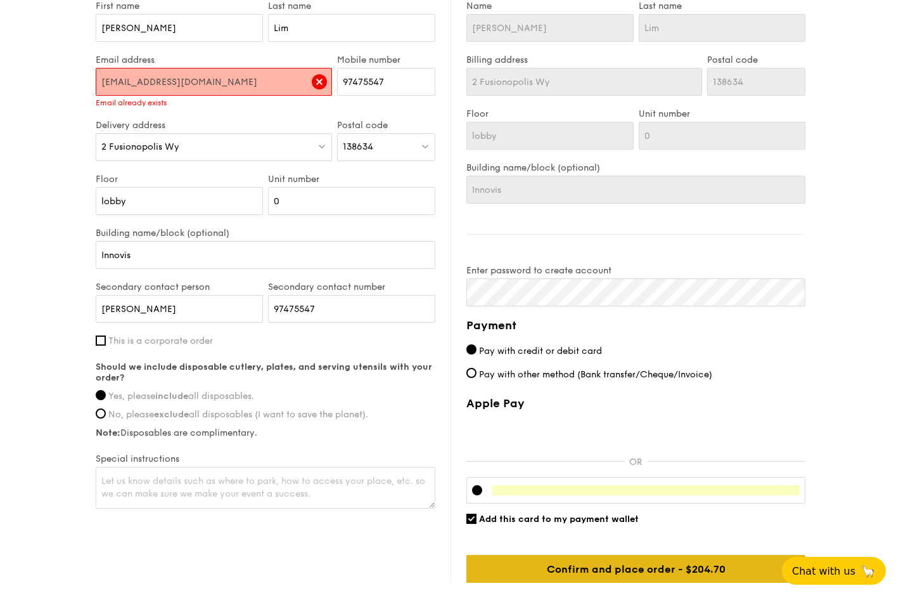
click at [646, 569] on input "Confirm and place order - $204.70" at bounding box center [635, 569] width 339 height 28
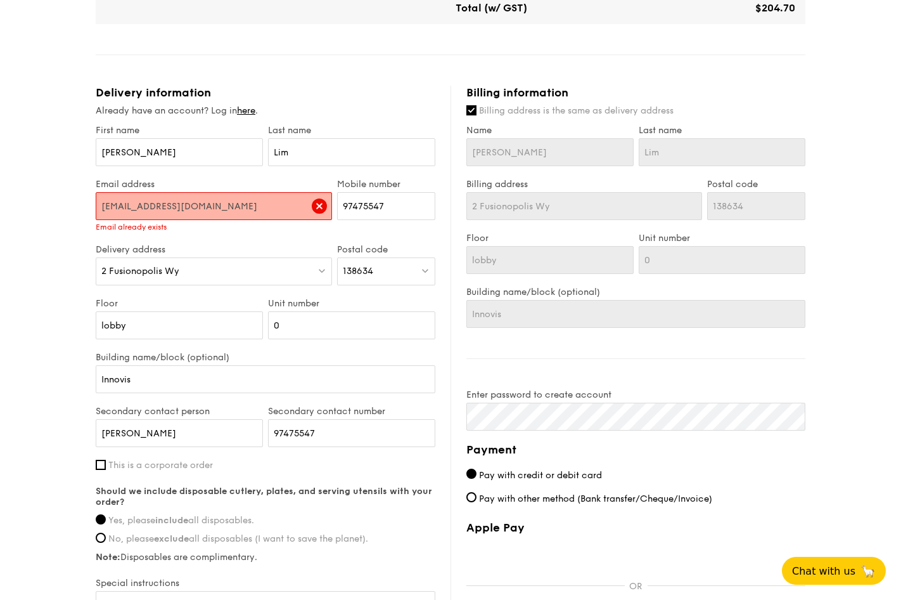
scroll to position [478, 0]
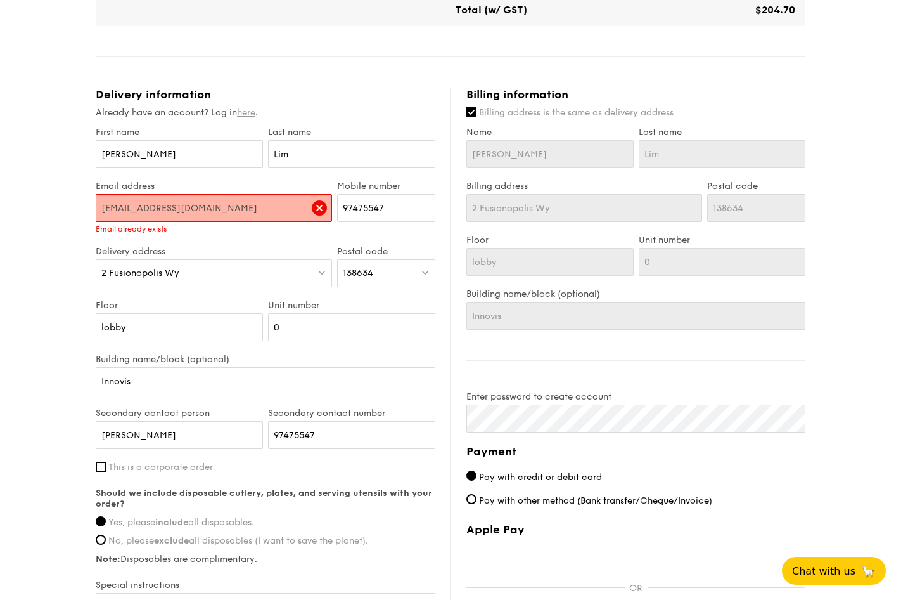
click at [250, 110] on link "here" at bounding box center [246, 112] width 18 height 11
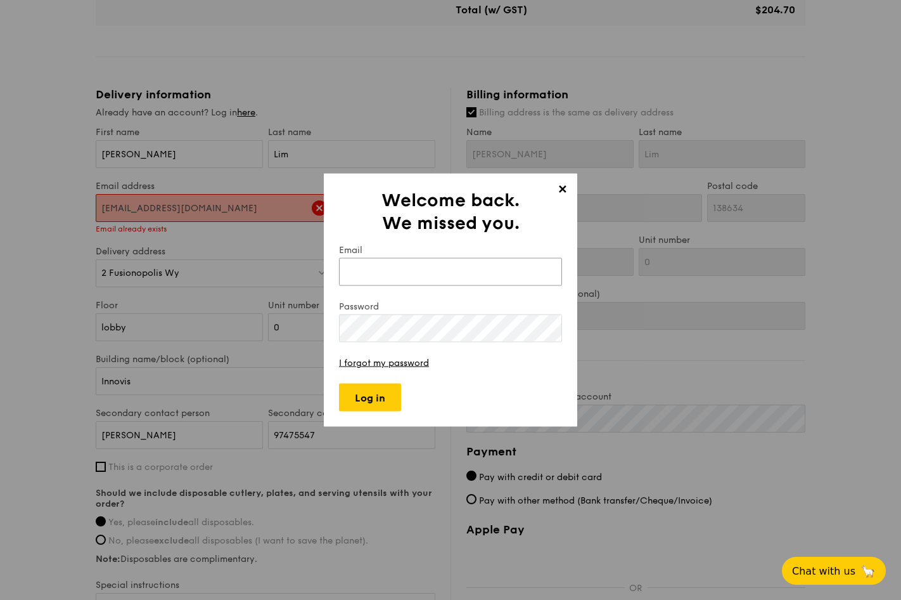
type input "btadrian@mac.com"
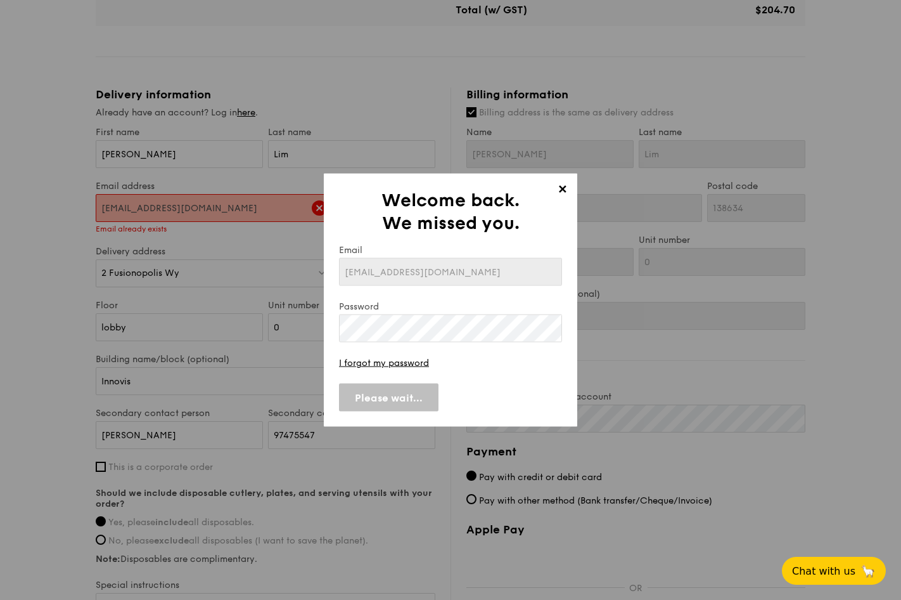
scroll to position [67, 0]
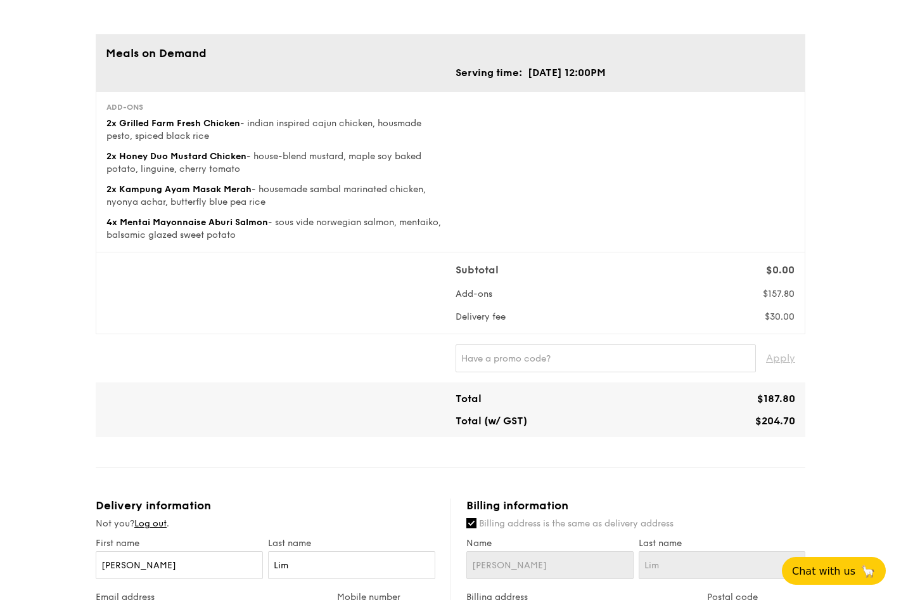
type input "2 Fusionopolis Way"
type input "03"
type input "00"
type input "2 Fusionopolis Way"
type input "03"
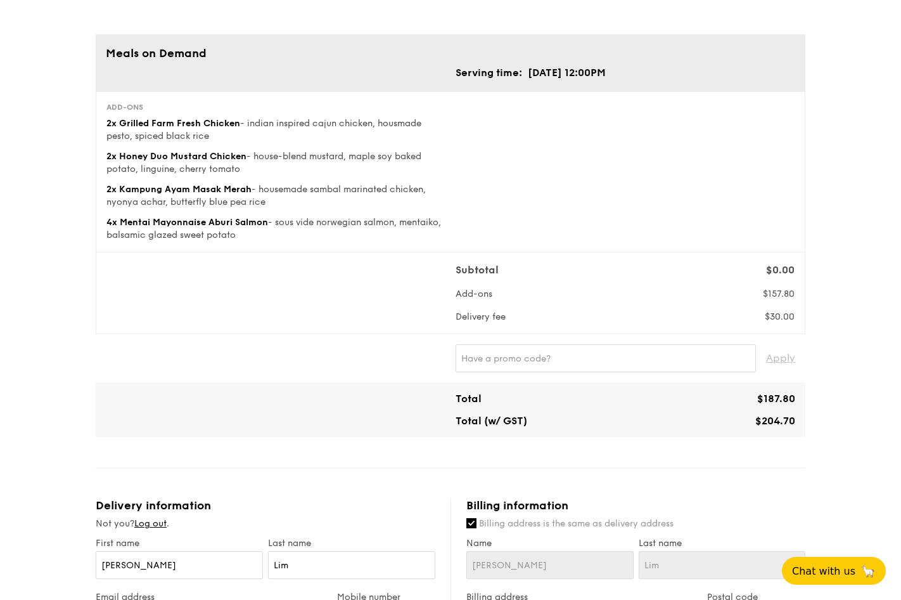
type input "00"
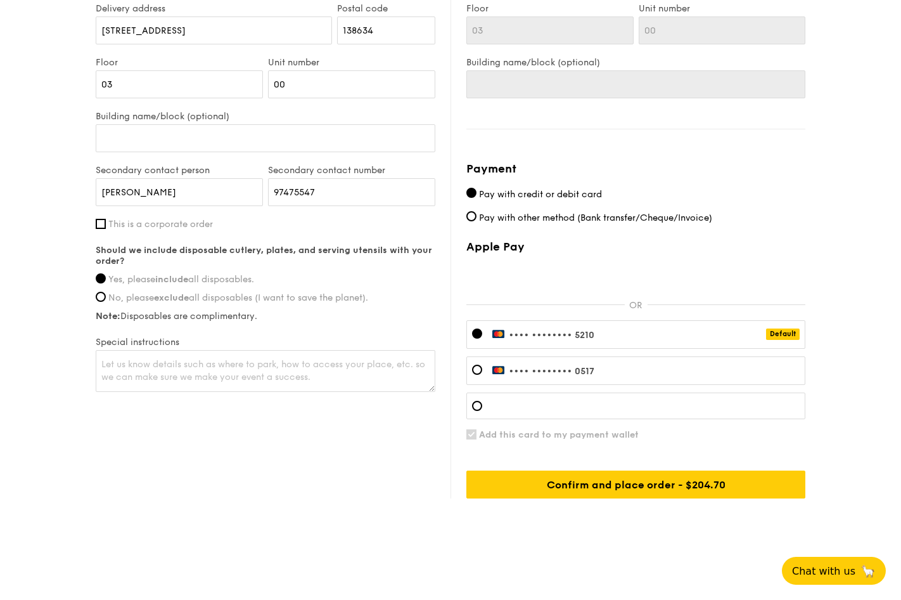
scroll to position [709, 0]
click at [477, 406] on div at bounding box center [477, 406] width 10 height 10
click at [572, 411] on div at bounding box center [635, 405] width 339 height 27
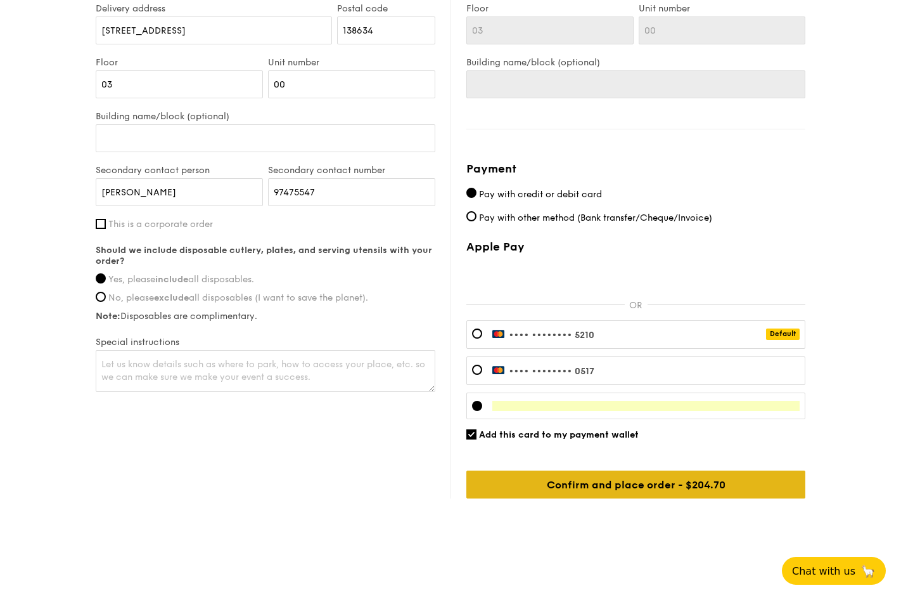
click at [620, 480] on input "Confirm and place order - $204.70" at bounding box center [635, 484] width 339 height 28
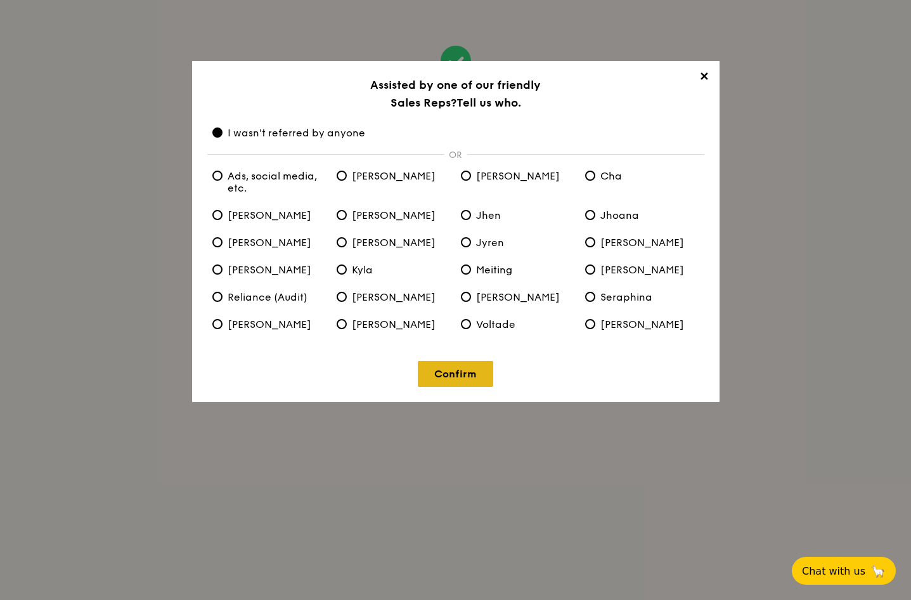
click at [460, 376] on link "Confirm" at bounding box center [455, 374] width 75 height 26
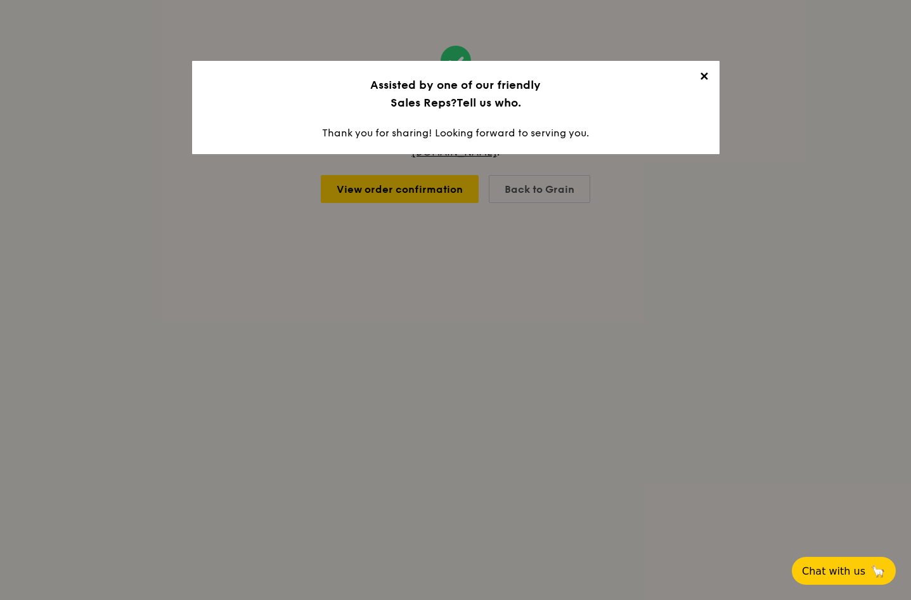
click at [701, 78] on span "✕" at bounding box center [704, 79] width 18 height 18
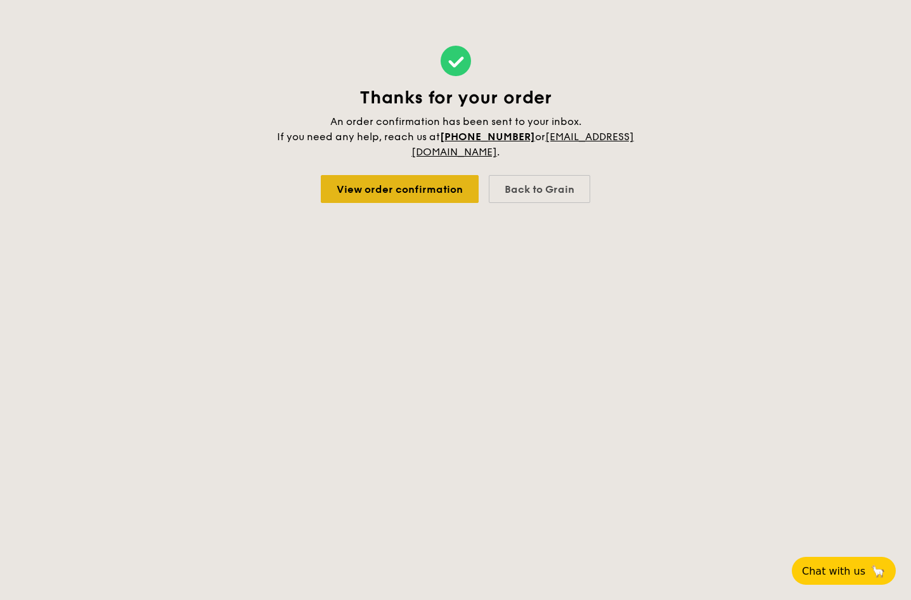
click at [427, 194] on link "View order confirmation" at bounding box center [400, 189] width 158 height 28
